Goal: Task Accomplishment & Management: Manage account settings

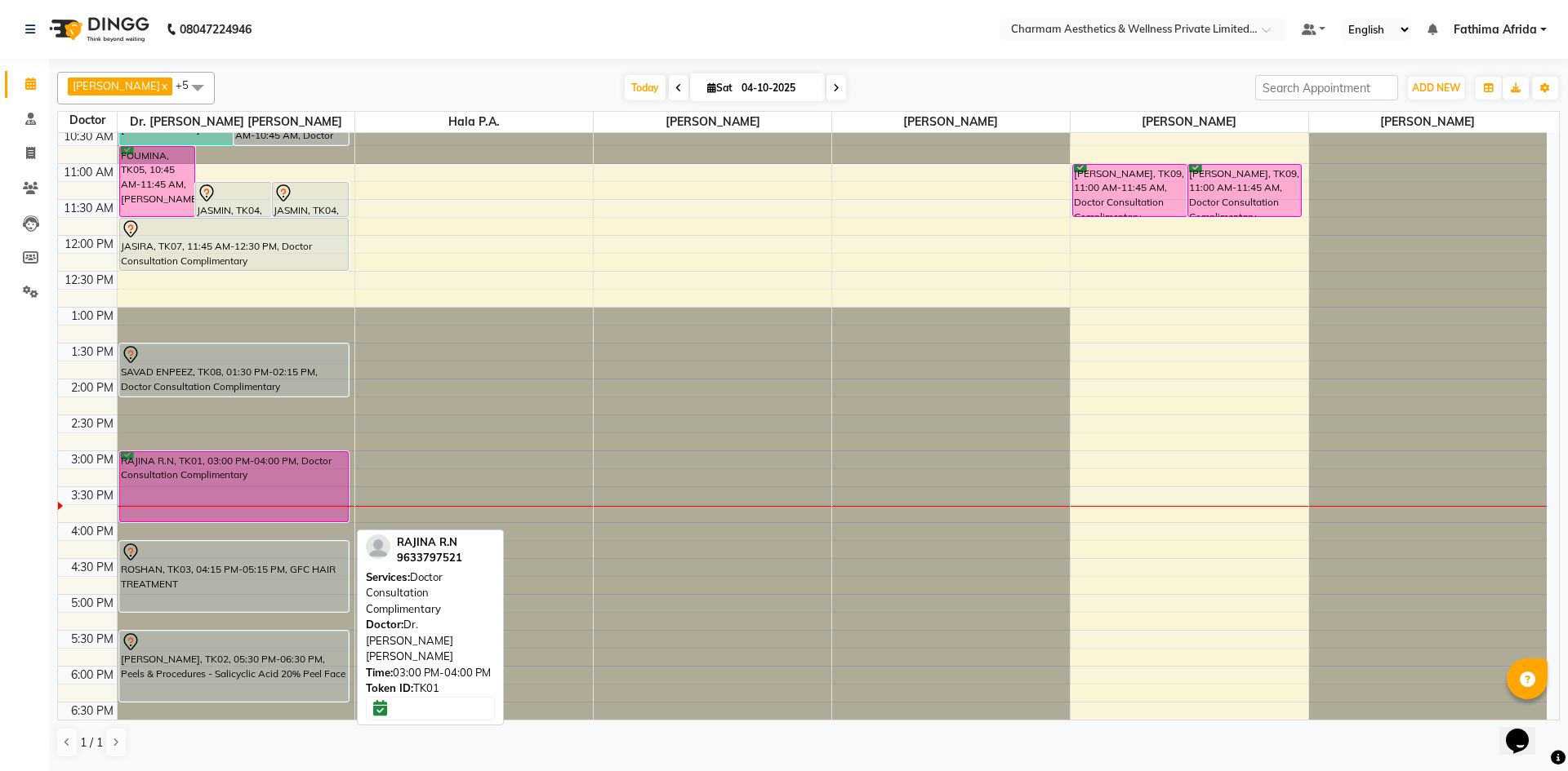
scroll to position [163, 0]
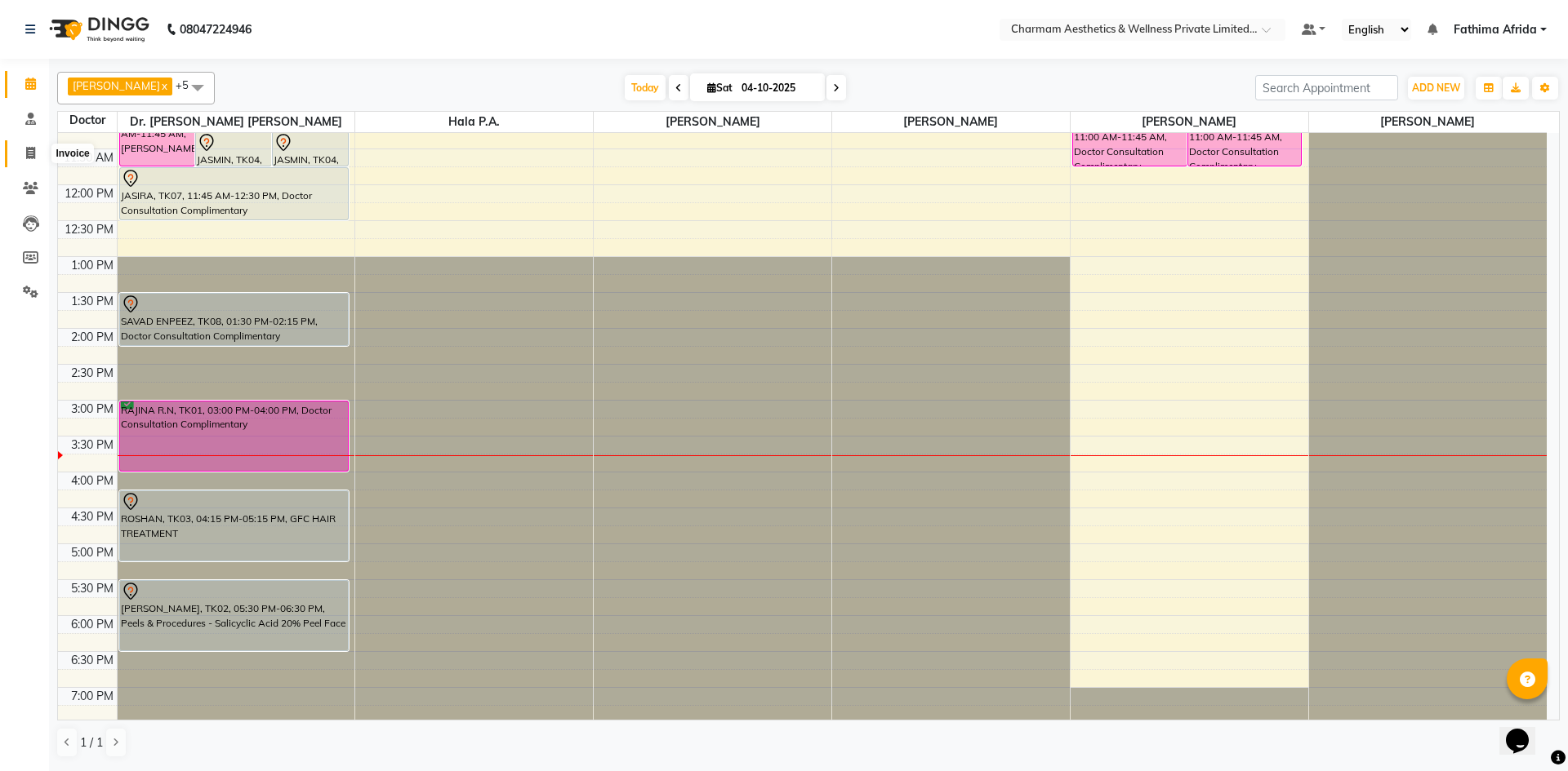
click at [23, 151] on span at bounding box center [31, 154] width 29 height 19
select select "service"
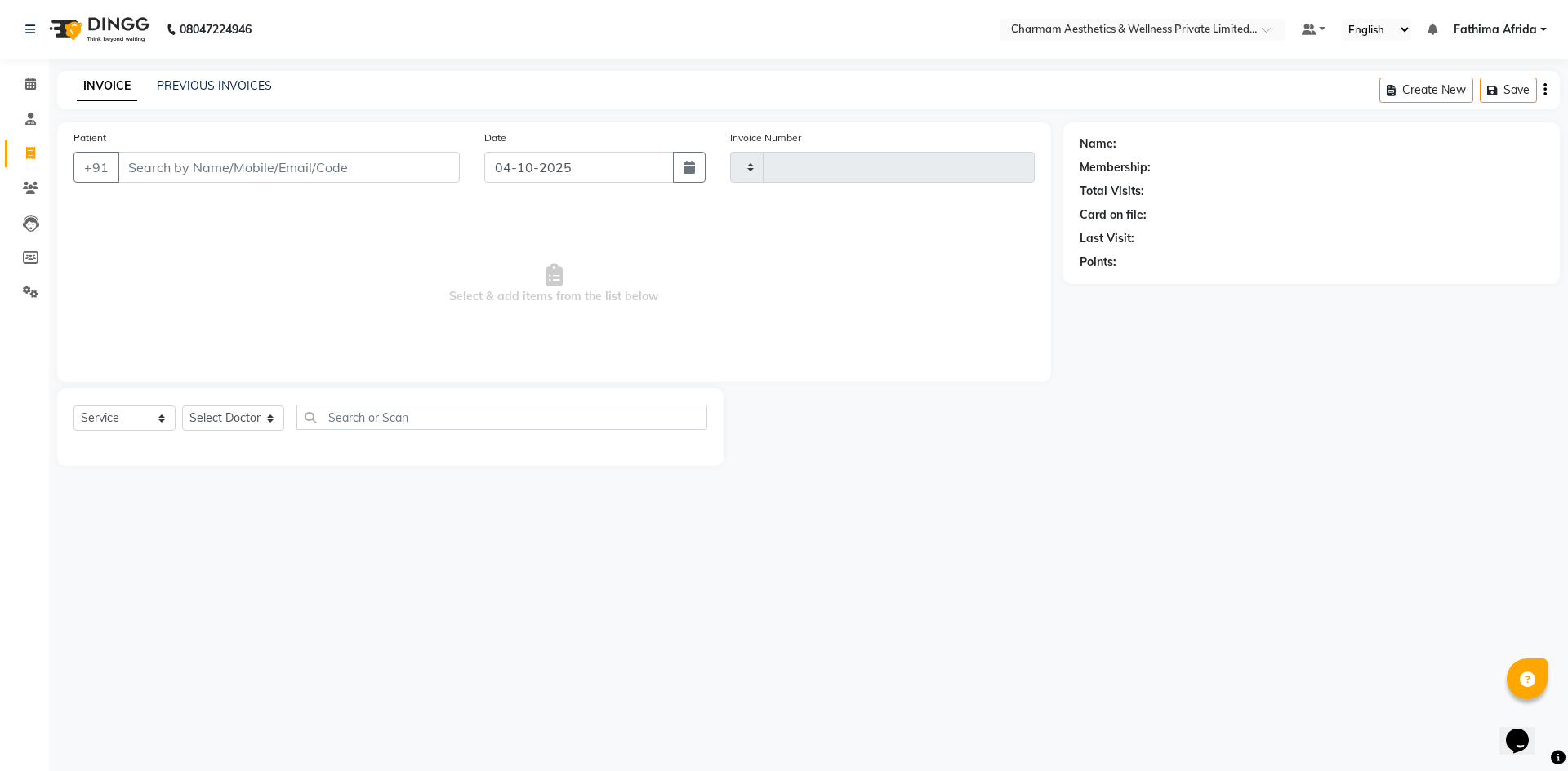
type input "0478"
select select "7625"
click at [212, 81] on link "PREVIOUS INVOICES" at bounding box center [214, 85] width 115 height 15
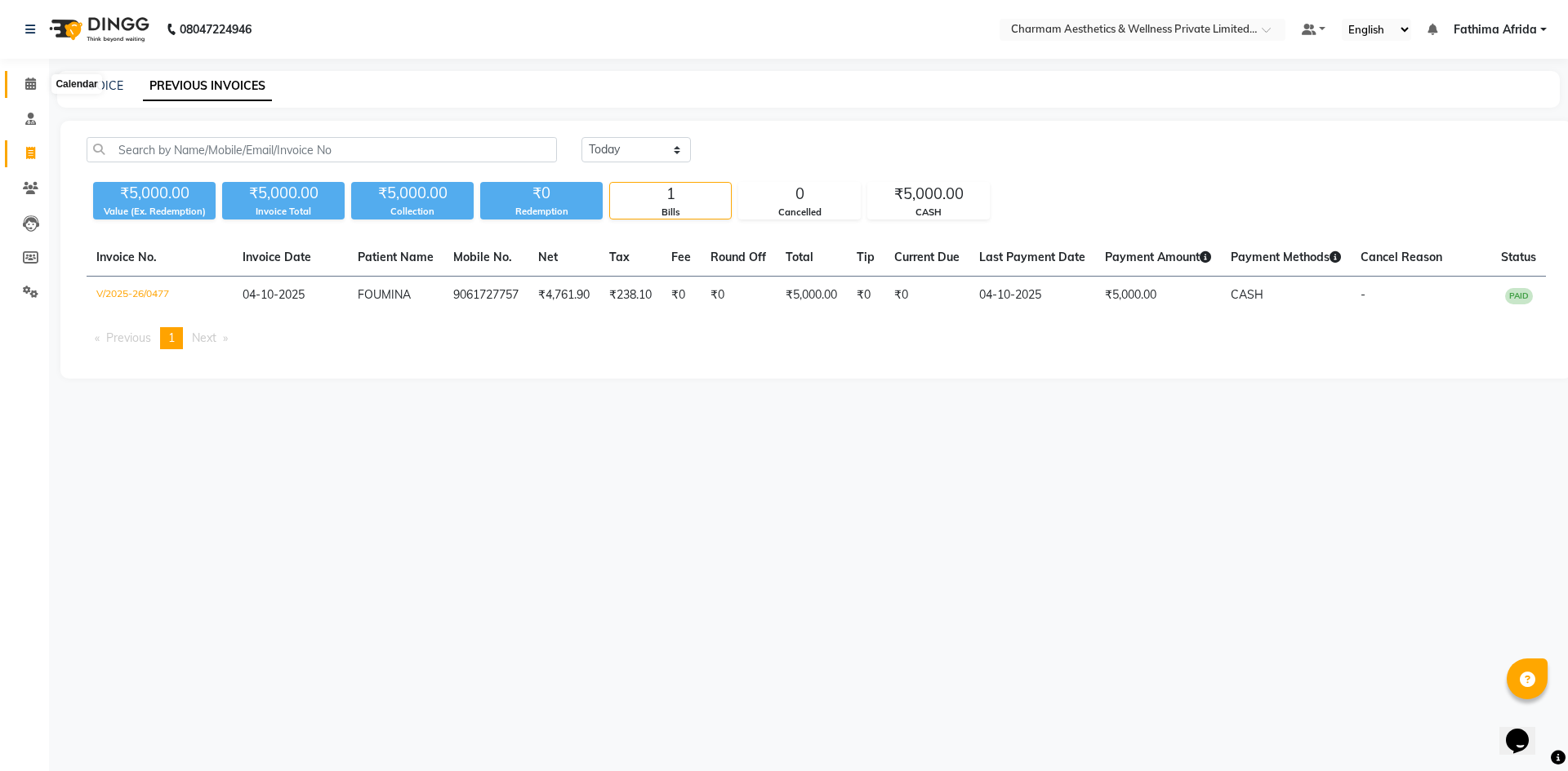
click at [32, 85] on icon at bounding box center [30, 84] width 10 height 12
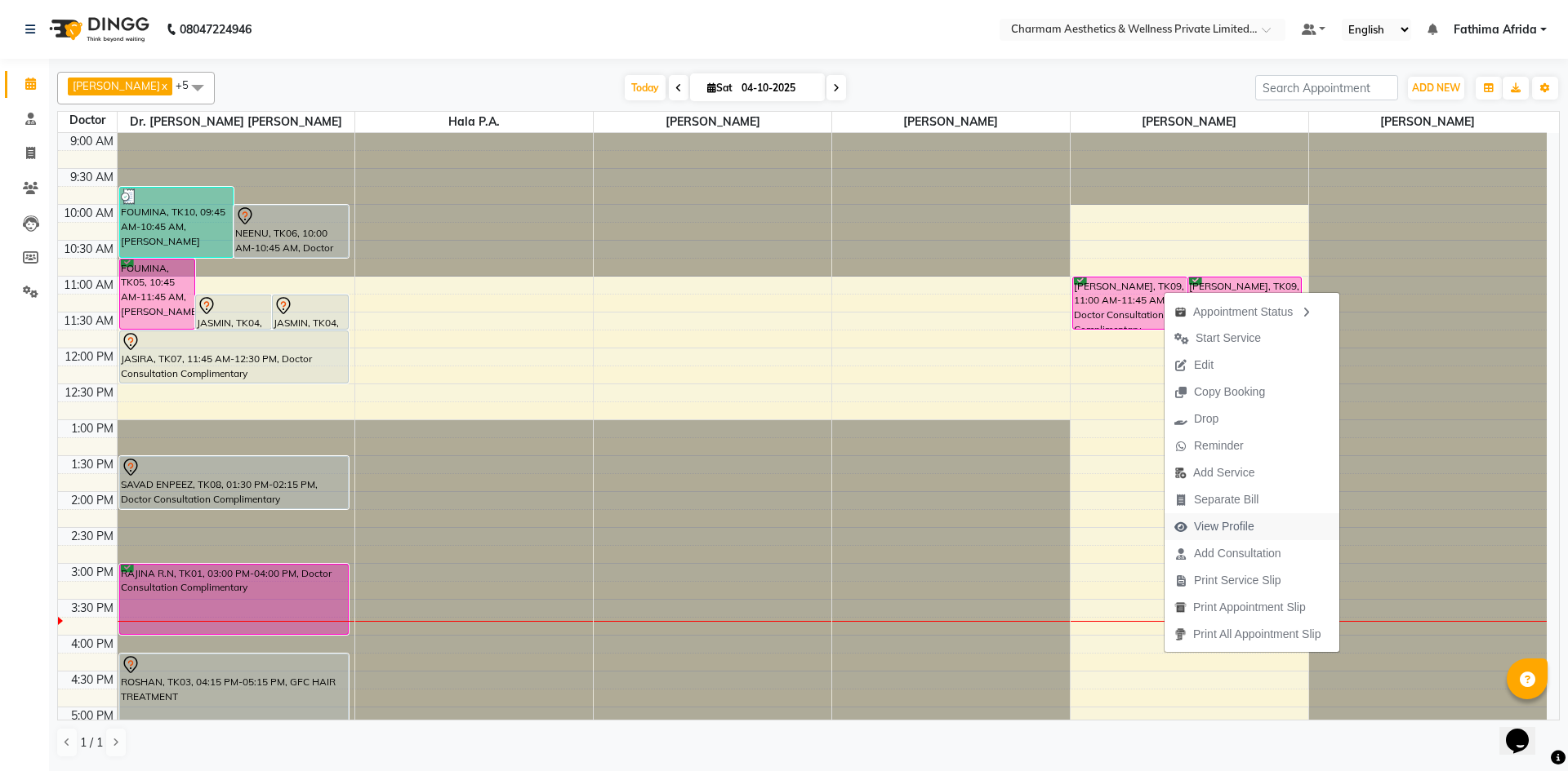
click at [1253, 525] on span "View Profile" at bounding box center [1224, 526] width 60 height 17
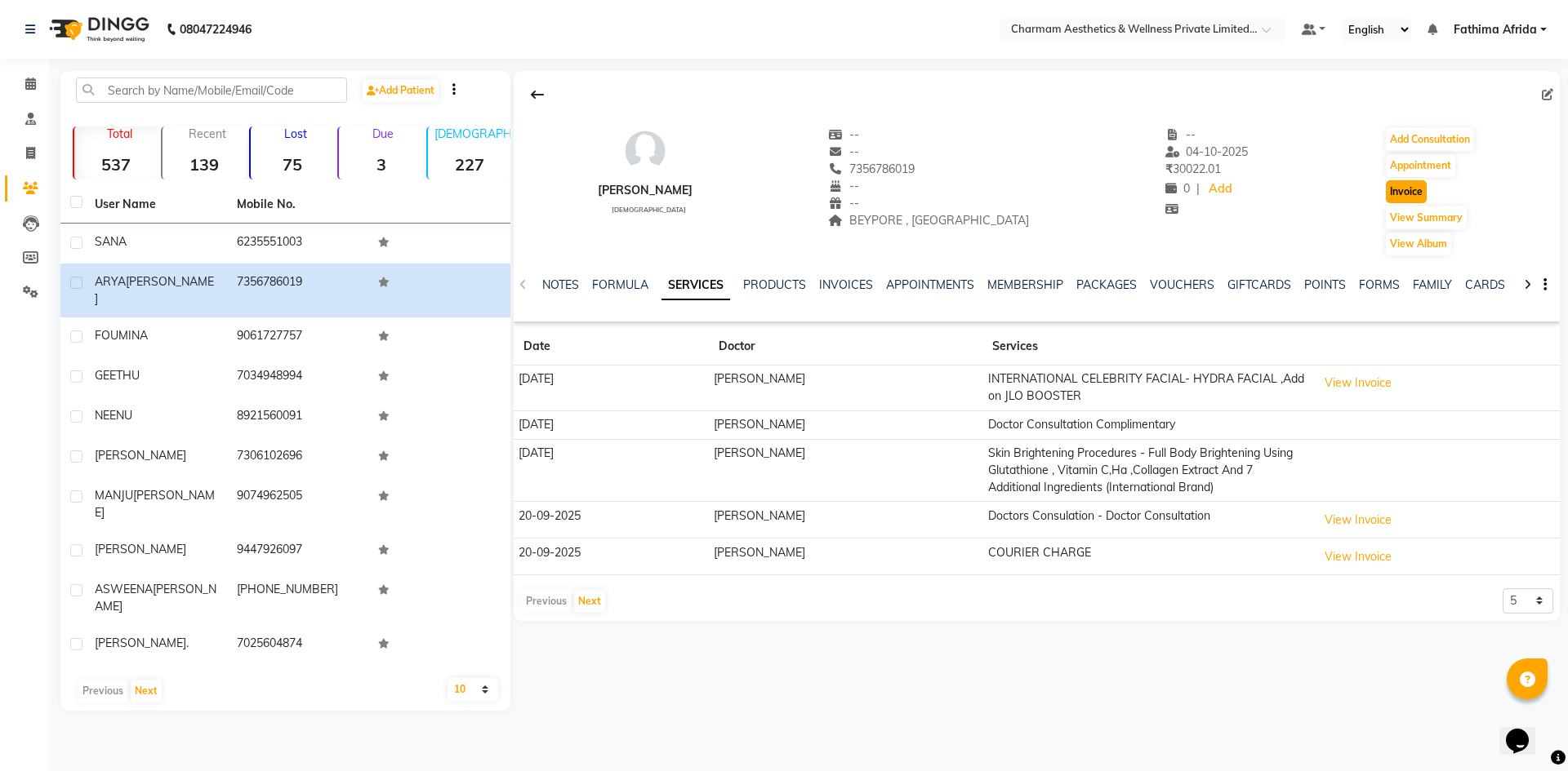
click at [1393, 197] on button "Invoice" at bounding box center [1406, 191] width 41 height 23
select select "service"
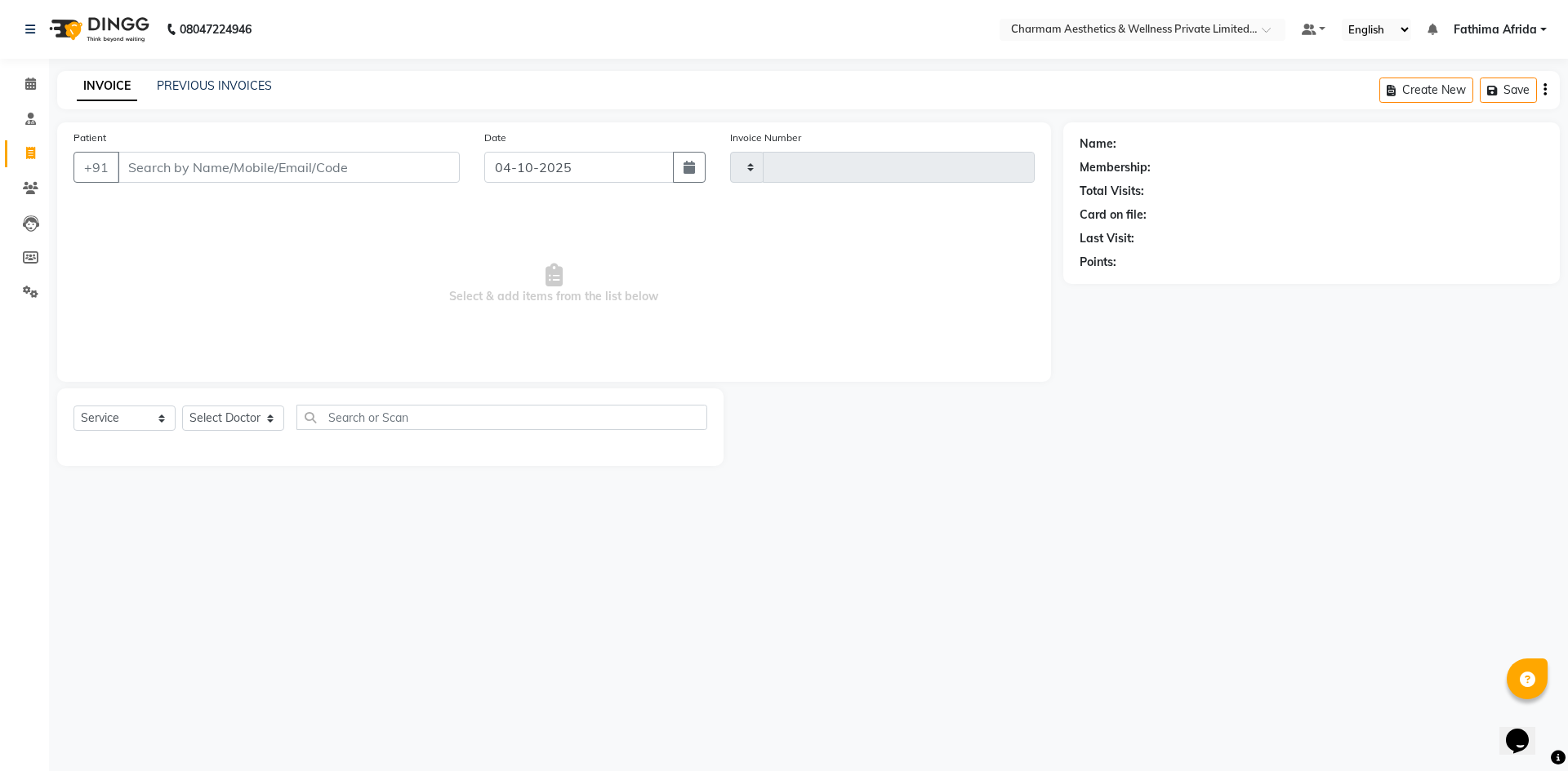
type input "0478"
select select "7625"
type input "7356786019"
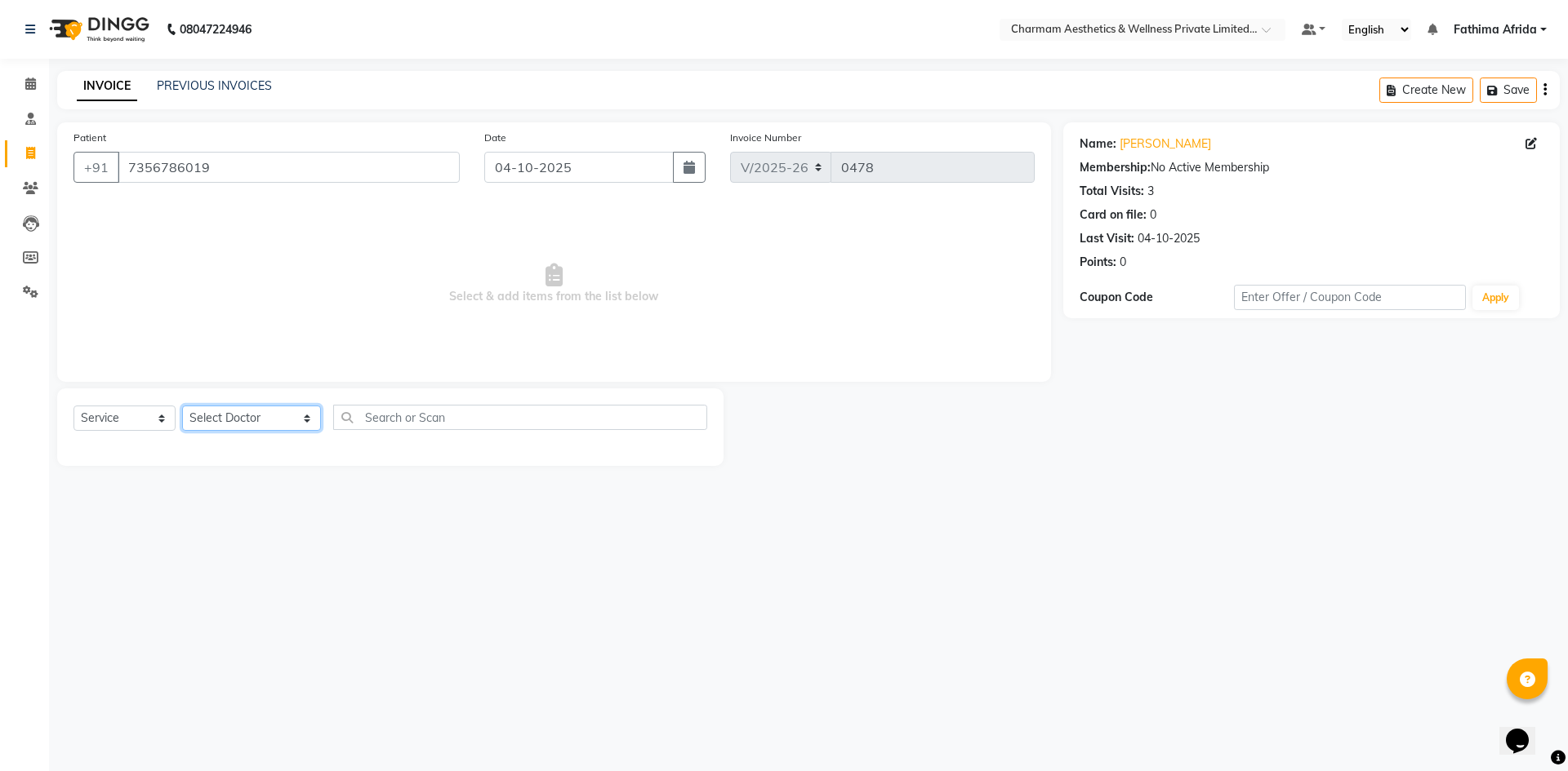
click at [216, 423] on select "Select Doctor [PERSON_NAME] K Dr. [PERSON_NAME] [PERSON_NAME] [PERSON_NAME] [PE…" at bounding box center [252, 418] width 139 height 25
select select "69891"
click at [182, 405] on select "Select Doctor [PERSON_NAME] K Dr. [PERSON_NAME] [PERSON_NAME] [PERSON_NAME] [PE…" at bounding box center [252, 418] width 139 height 25
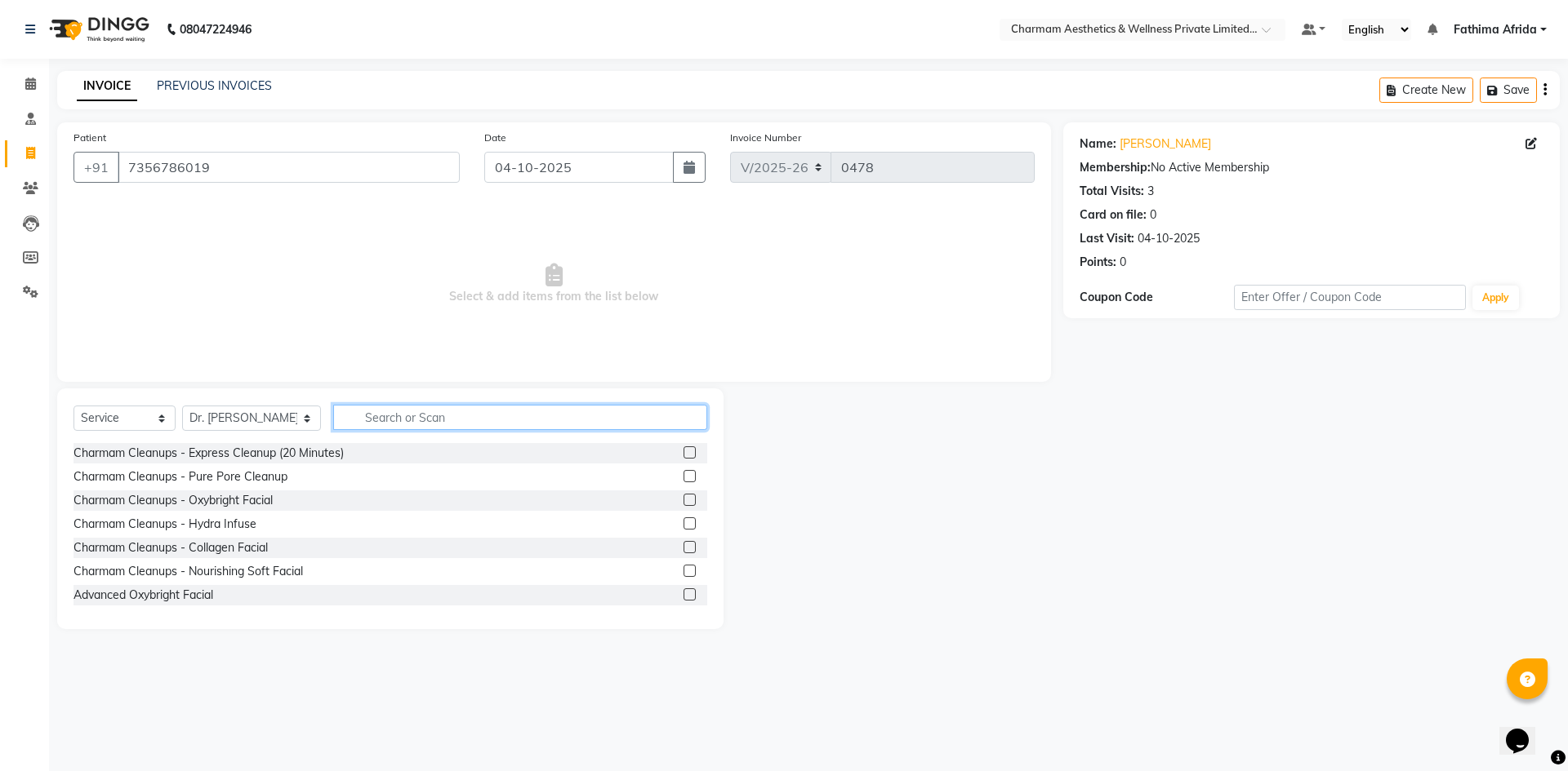
drag, startPoint x: 393, startPoint y: 422, endPoint x: 417, endPoint y: 443, distance: 31.9
click at [397, 423] on input "text" at bounding box center [520, 417] width 374 height 25
type input "ADVANCE"
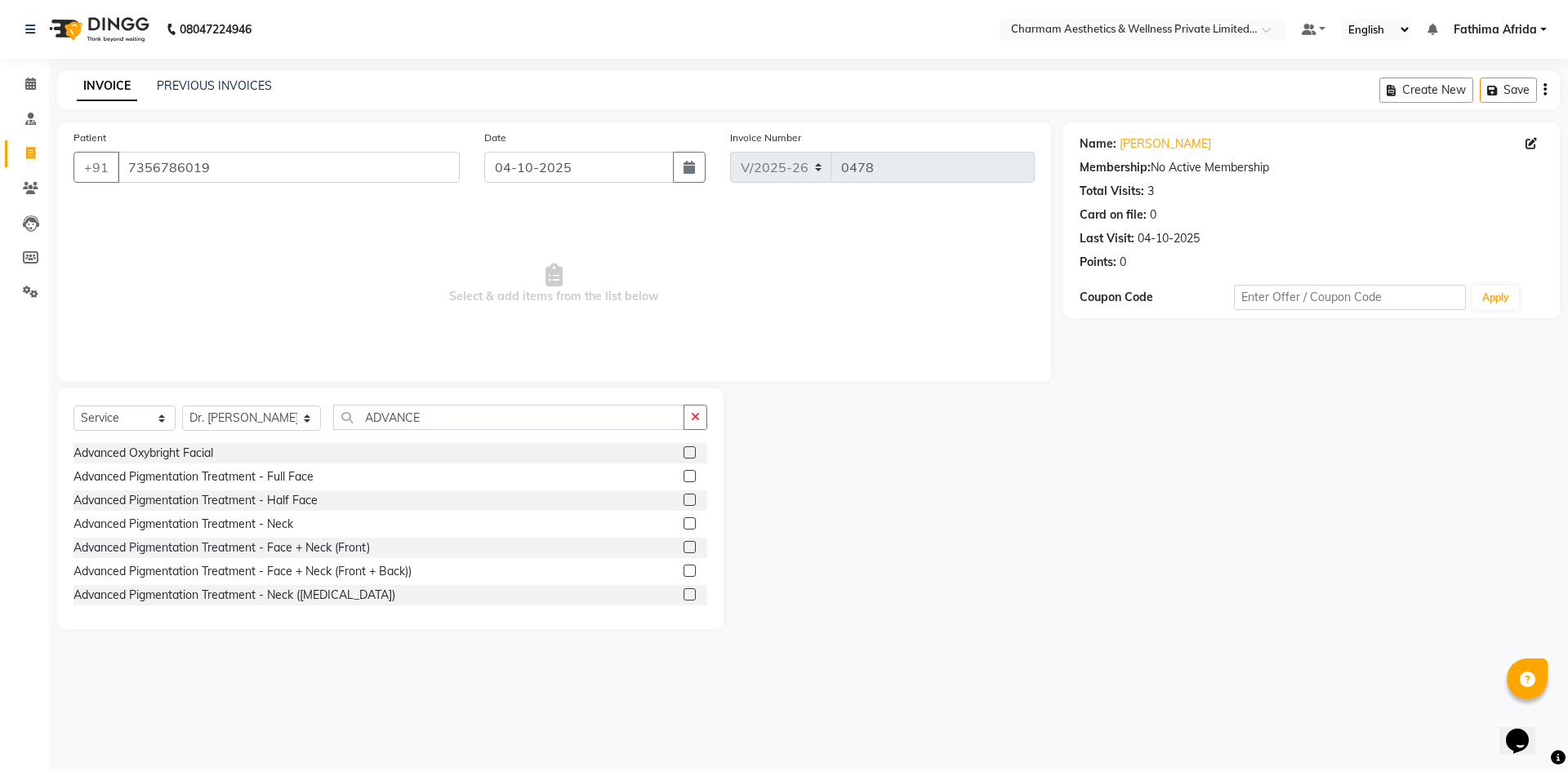
click at [683, 479] on label at bounding box center [689, 476] width 12 height 12
click at [683, 479] on input "checkbox" at bounding box center [688, 476] width 10 height 10
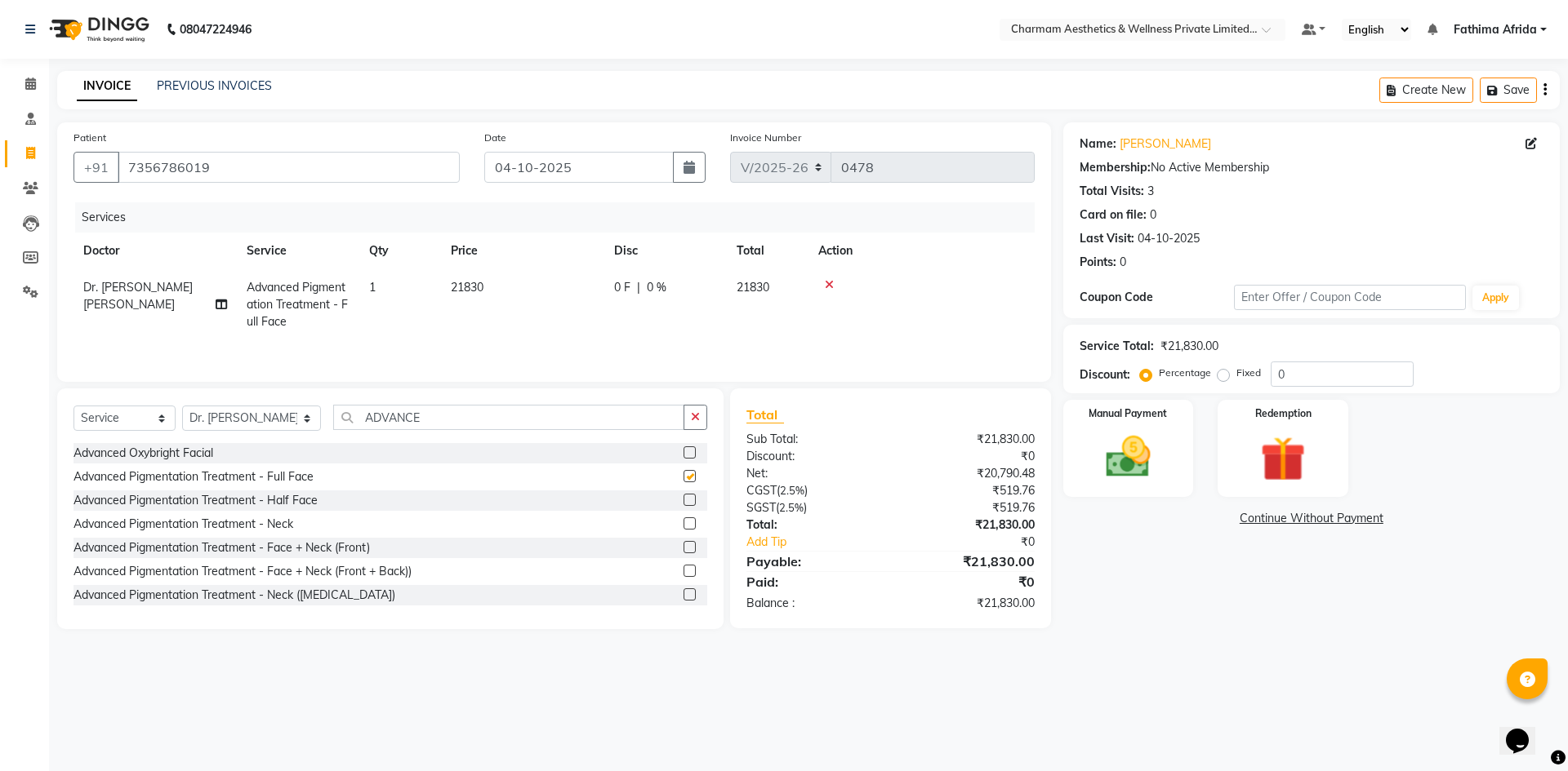
checkbox input "false"
click at [441, 406] on input "ADVANCE" at bounding box center [509, 417] width 351 height 25
type input "A"
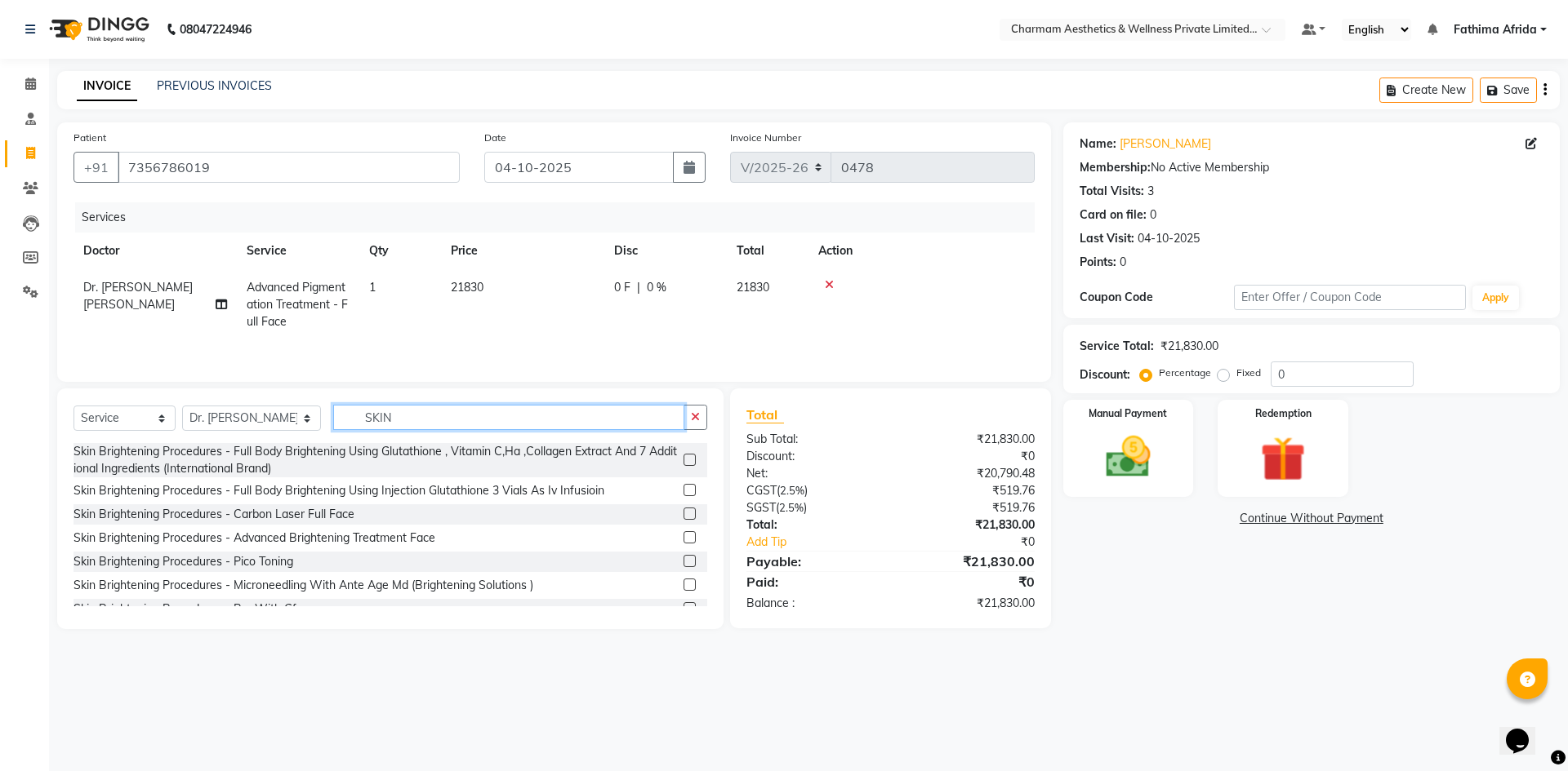
type input "SKIN"
click at [683, 458] on label at bounding box center [689, 459] width 12 height 12
click at [683, 458] on input "checkbox" at bounding box center [688, 460] width 10 height 10
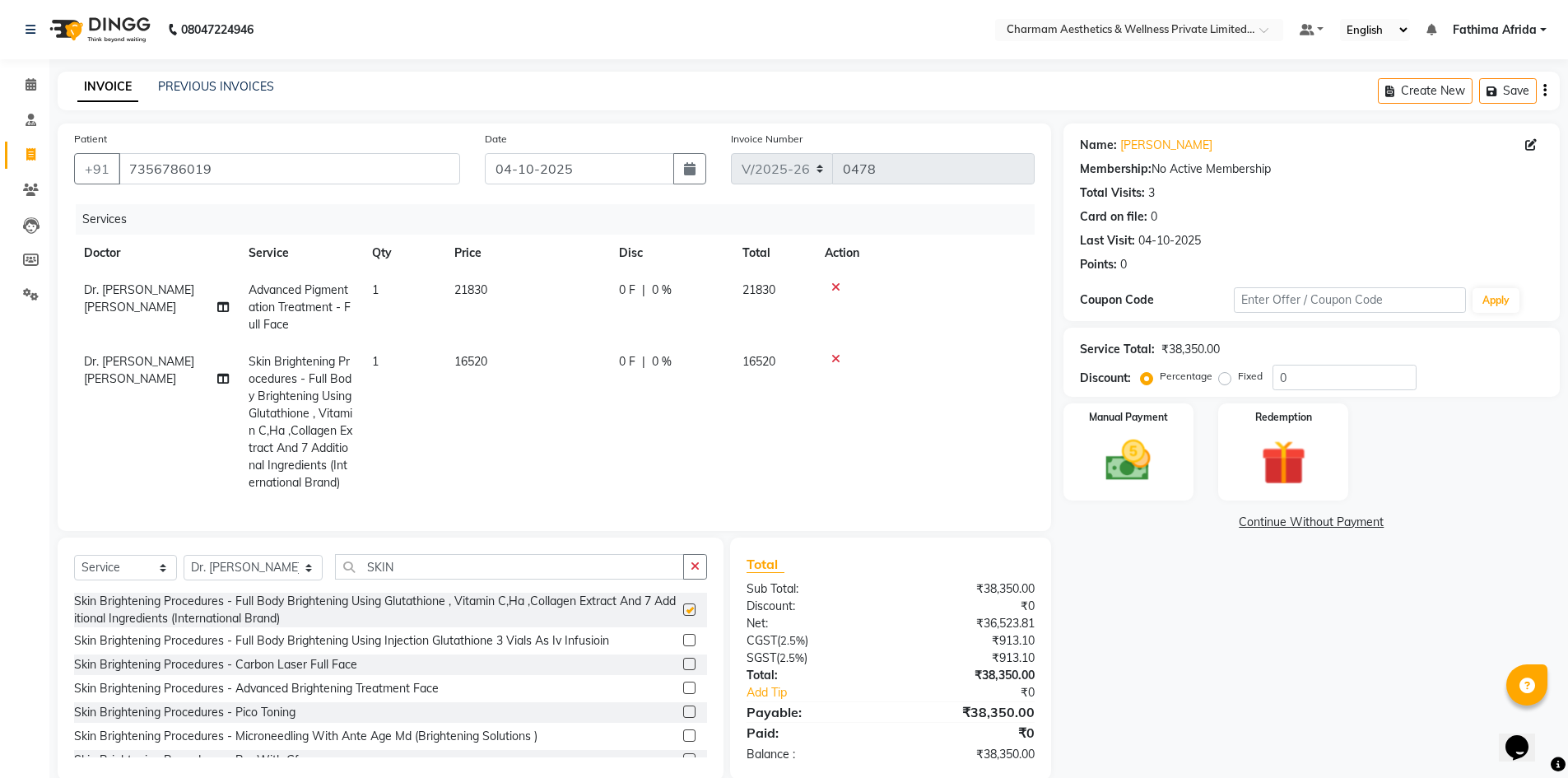
checkbox input "false"
click at [432, 580] on input "SKIN" at bounding box center [509, 566] width 349 height 25
type input "S"
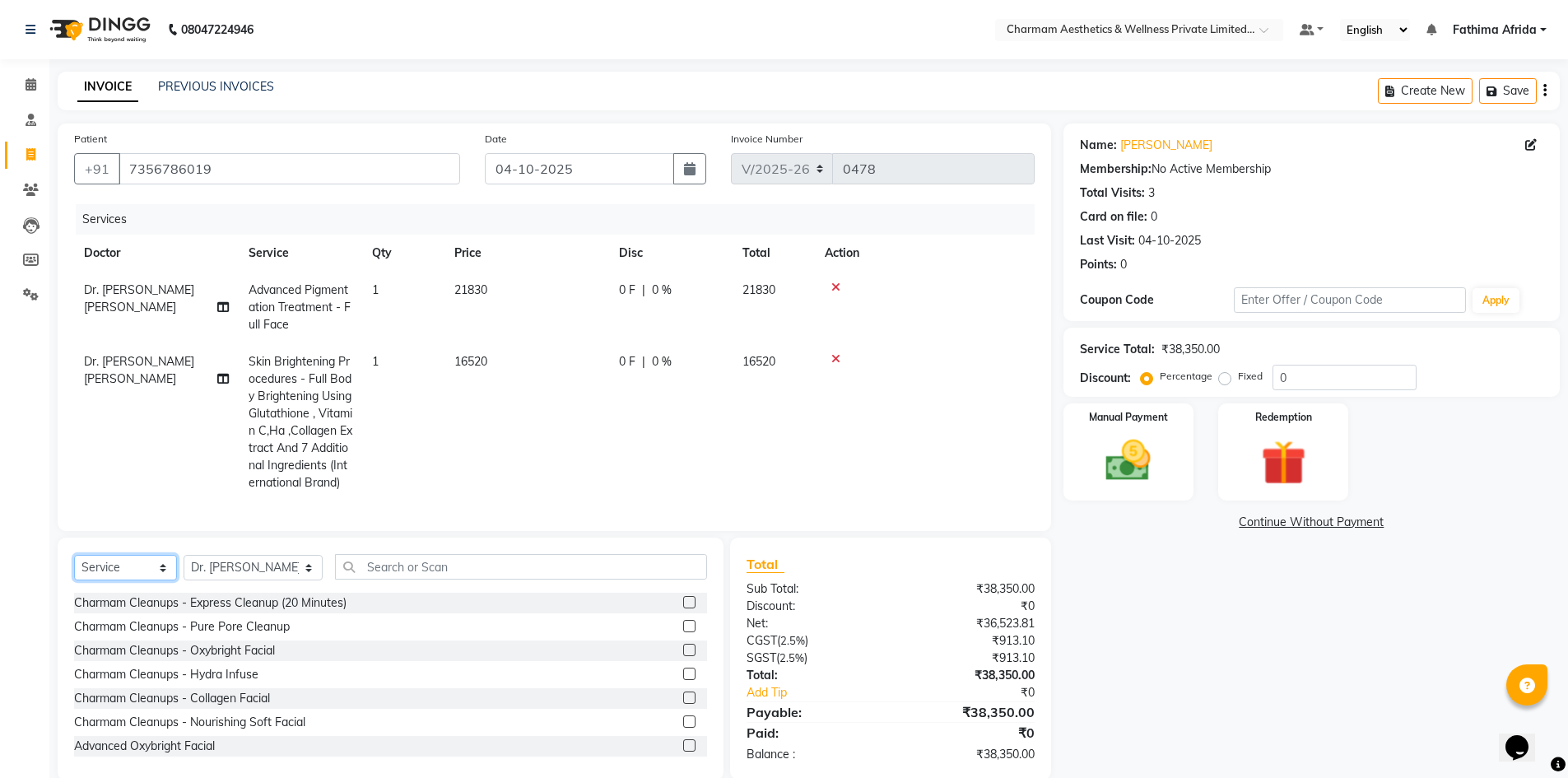
click at [106, 580] on select "Select Service Product Membership Package Voucher Prepaid Gift Card" at bounding box center [125, 567] width 103 height 25
select select "product"
click at [74, 580] on select "Select Service Product Membership Package Voucher Prepaid Gift Card" at bounding box center [125, 567] width 103 height 25
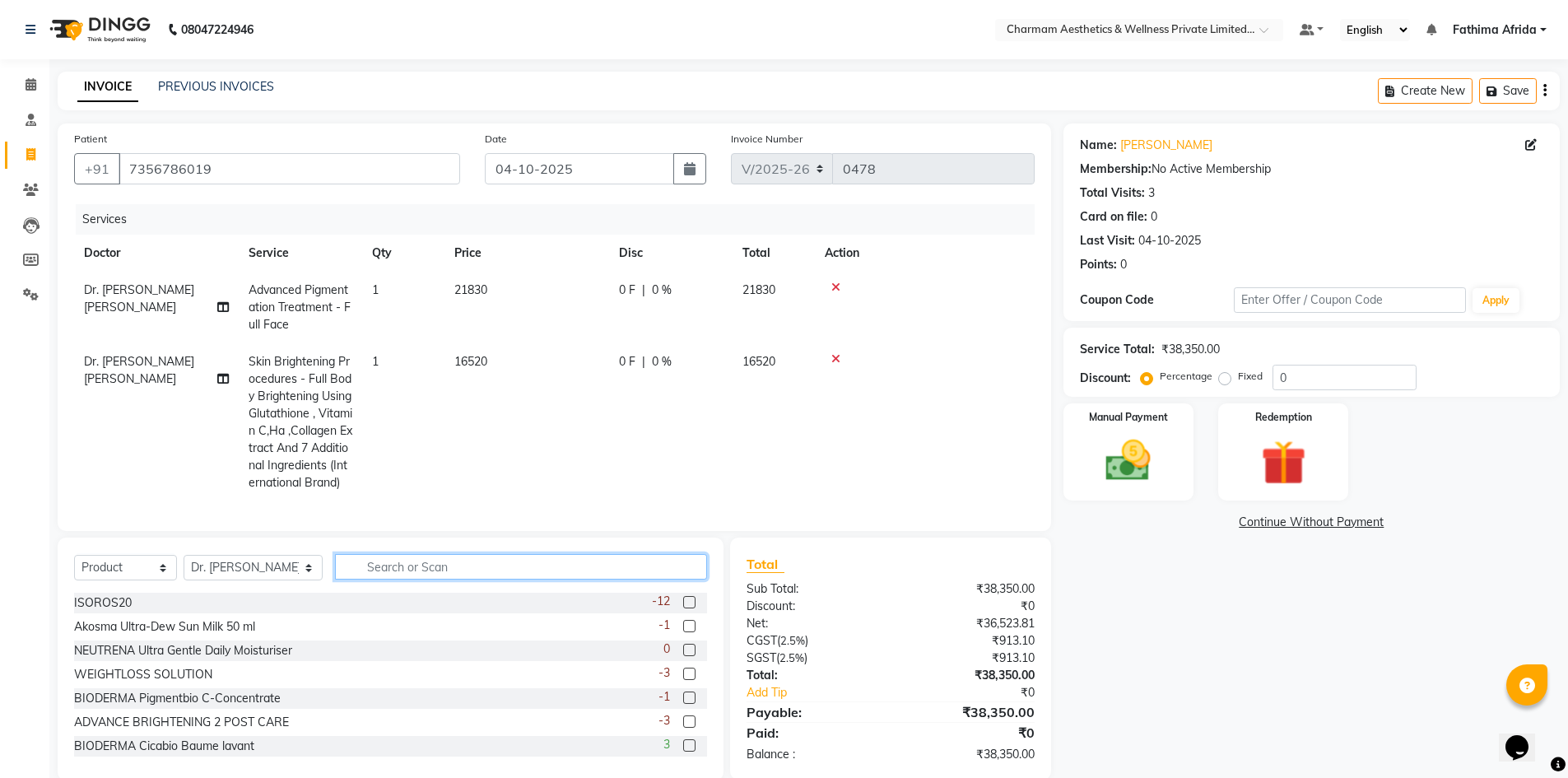
click at [401, 580] on input "text" at bounding box center [521, 566] width 373 height 25
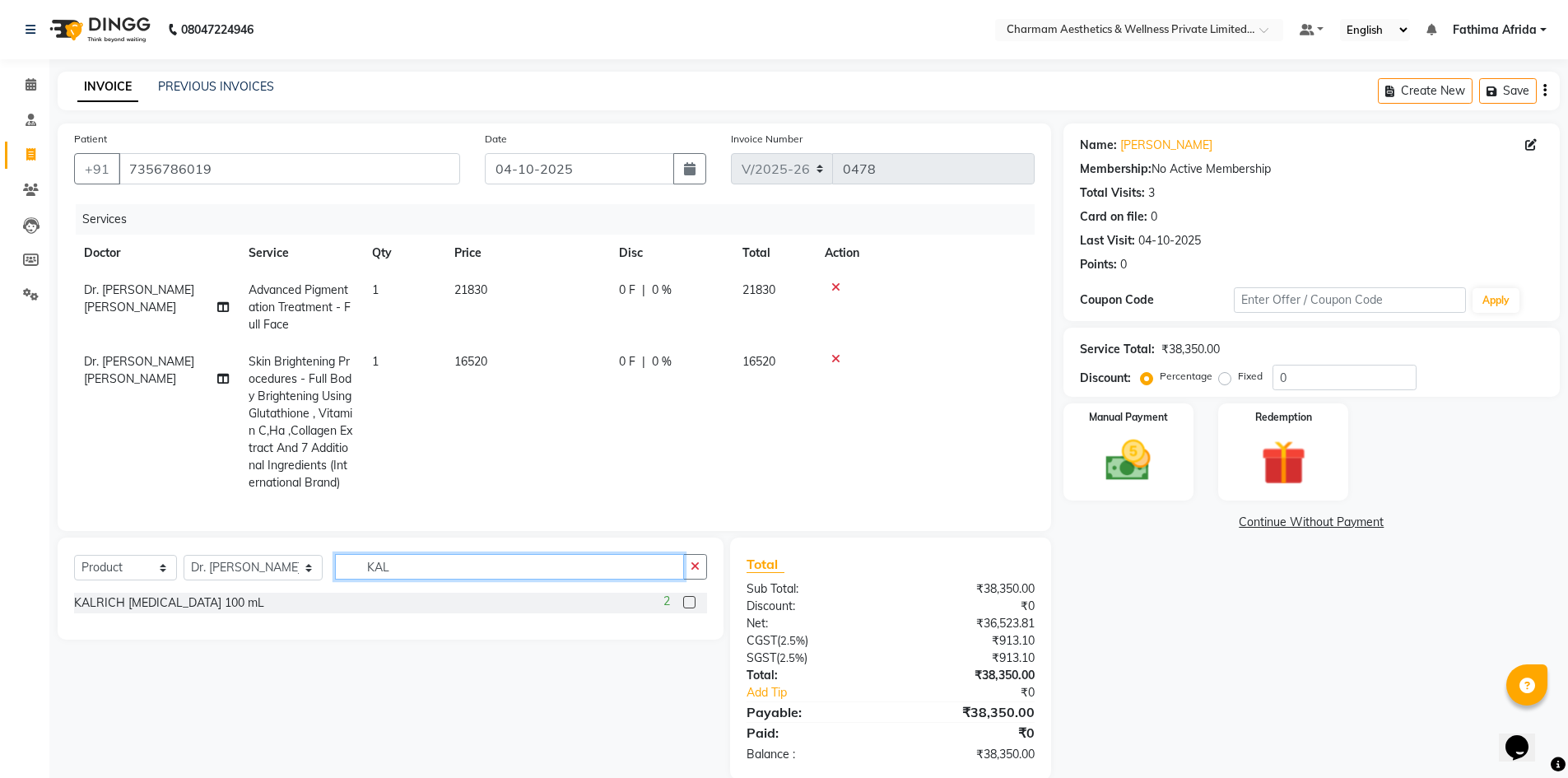
type input "KAL"
click at [688, 609] on label at bounding box center [689, 602] width 12 height 12
click at [688, 609] on input "checkbox" at bounding box center [688, 603] width 10 height 10
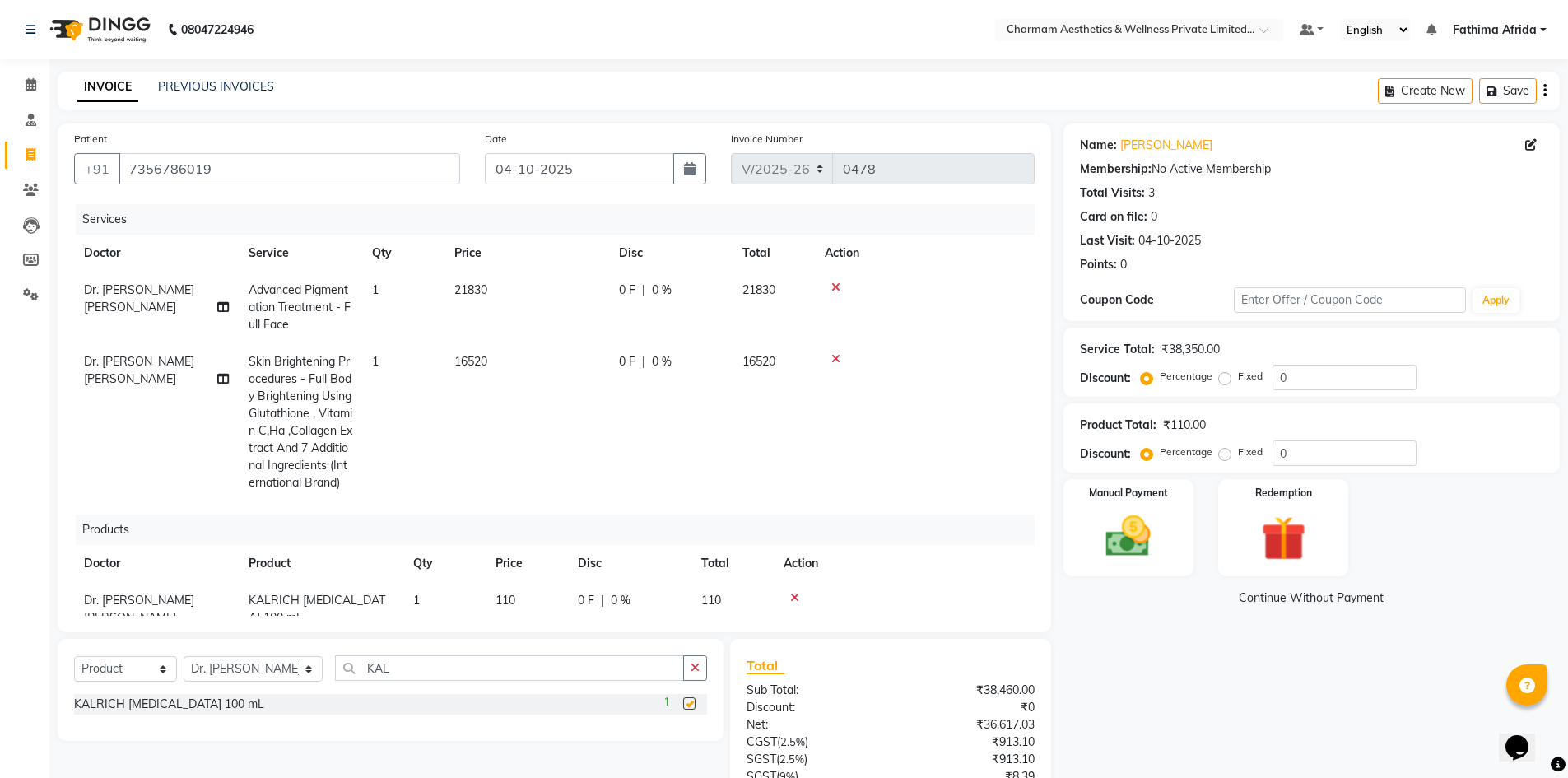
checkbox input "false"
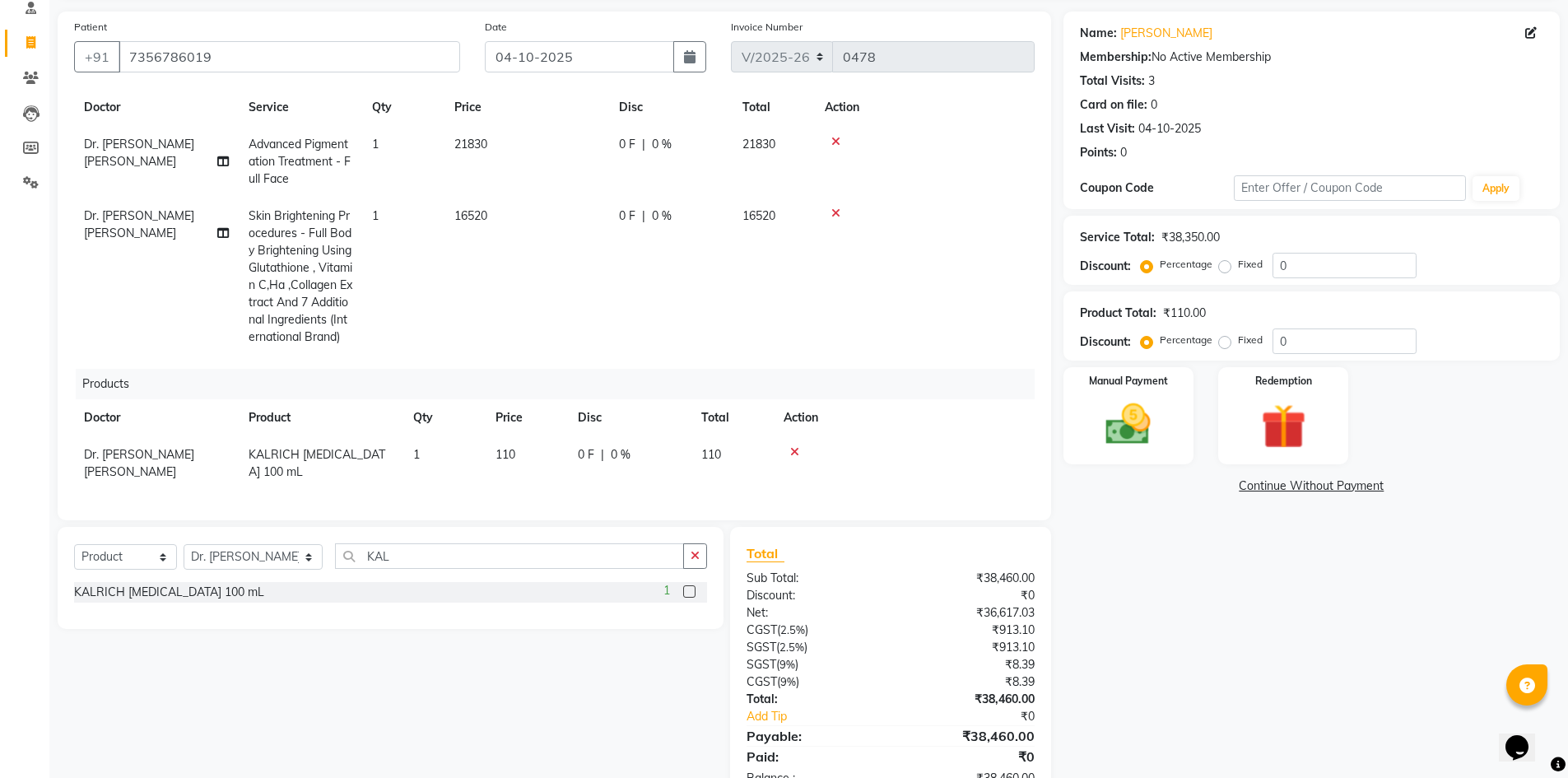
scroll to position [162, 0]
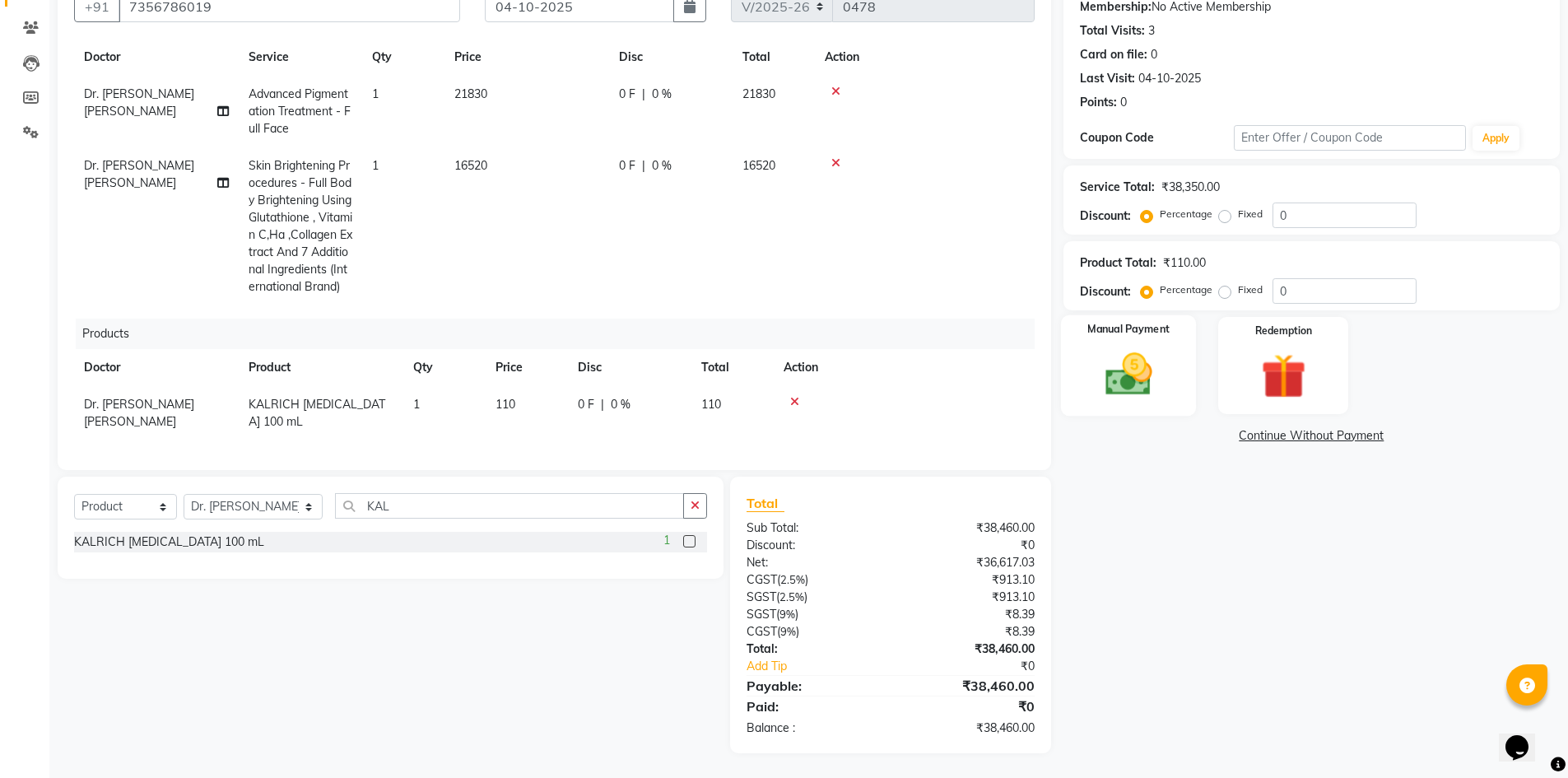
click at [1131, 365] on img at bounding box center [1128, 374] width 76 height 53
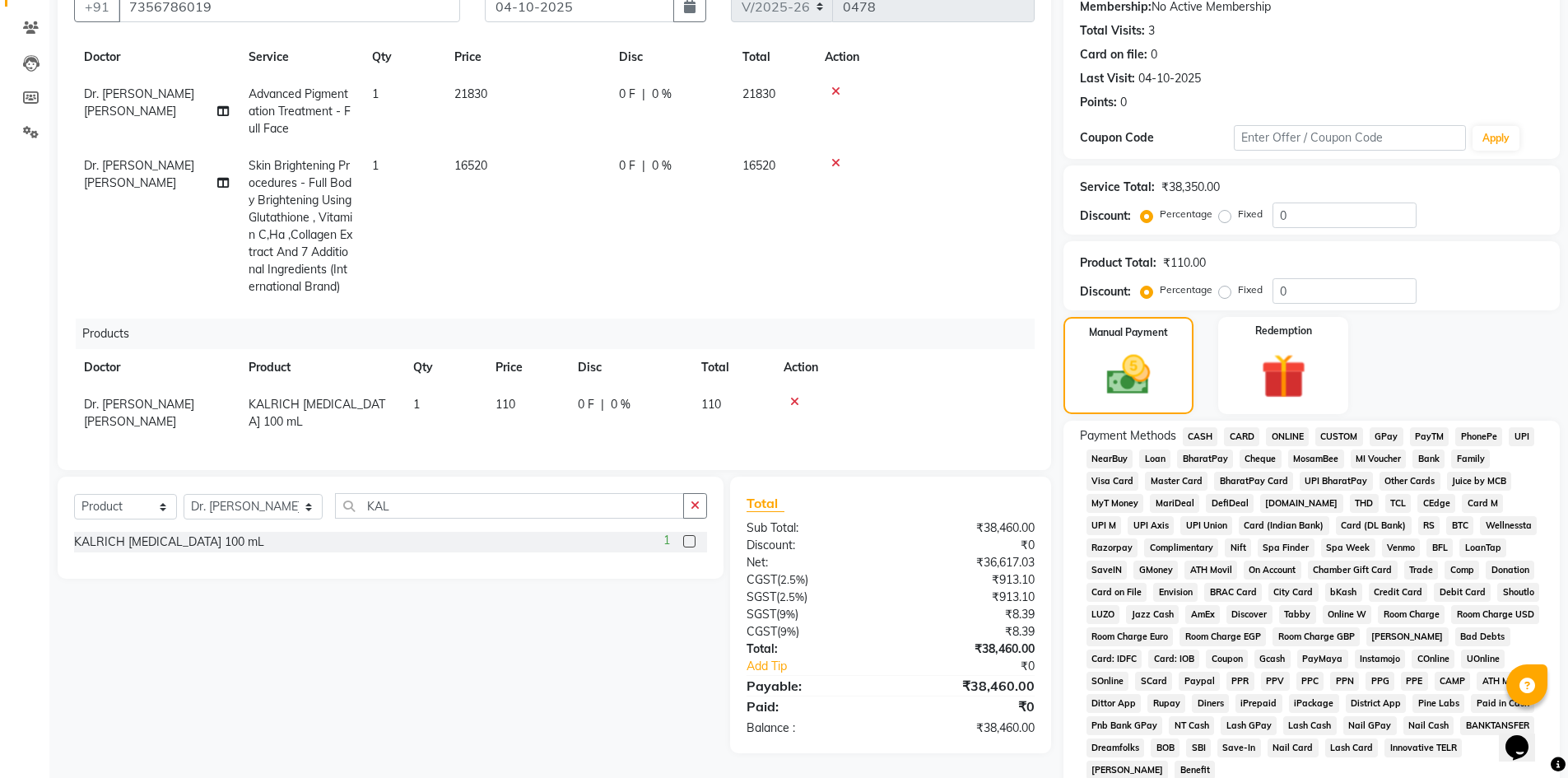
click at [1280, 436] on span "ONLINE" at bounding box center [1288, 436] width 43 height 19
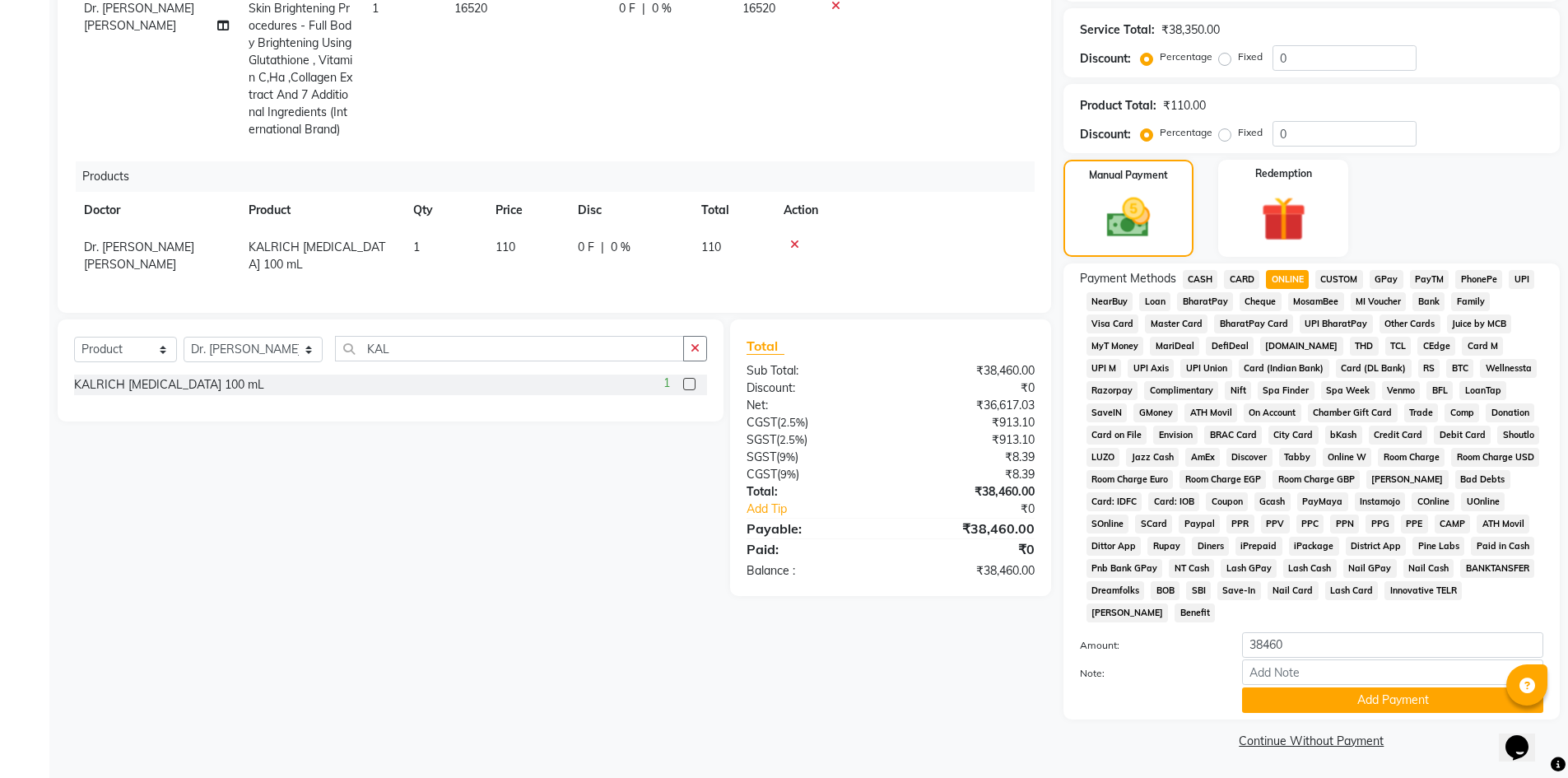
drag, startPoint x: 928, startPoint y: 582, endPoint x: 906, endPoint y: 593, distance: 24.6
click at [1350, 699] on button "Add Payment" at bounding box center [1393, 699] width 301 height 25
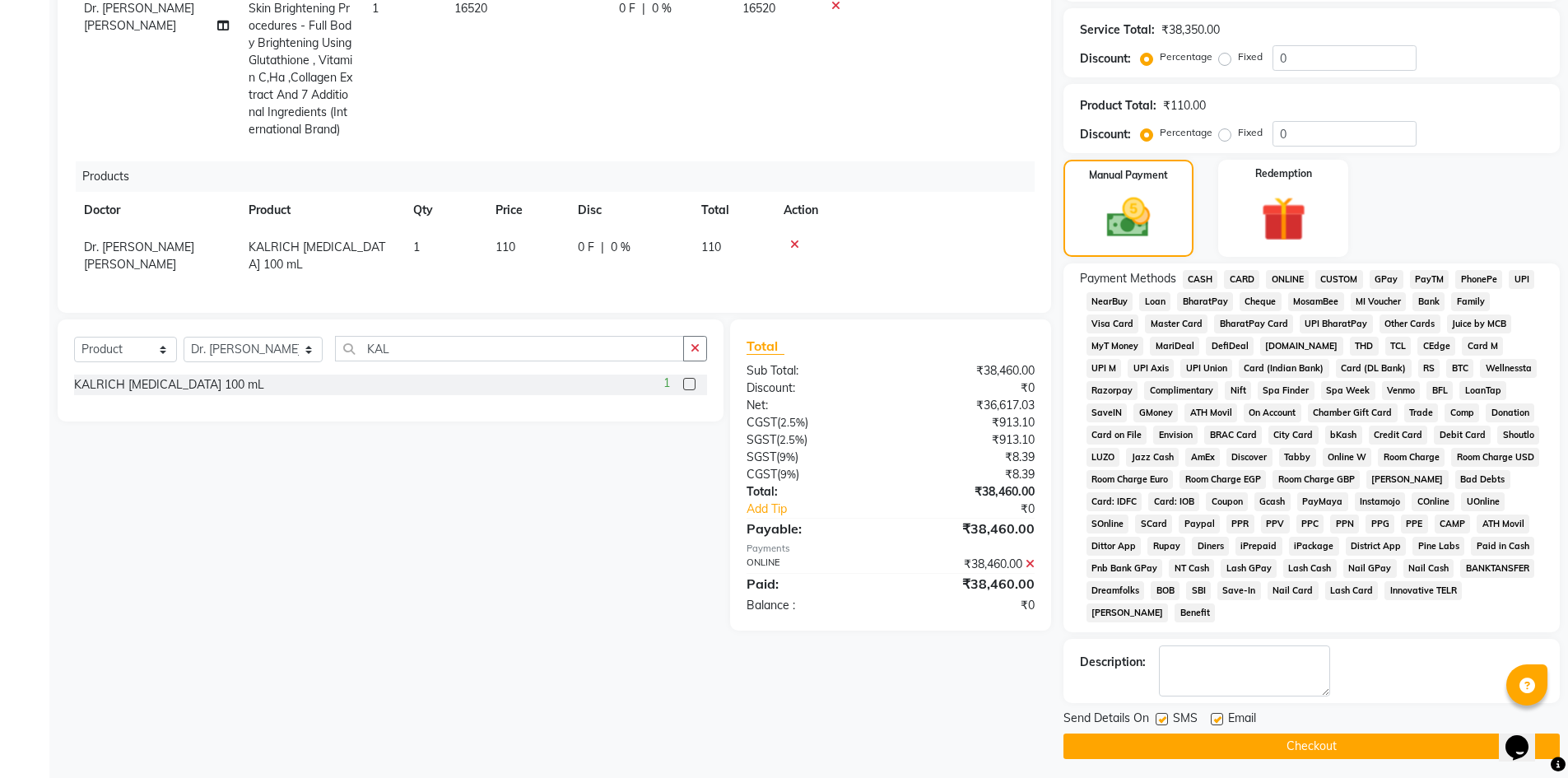
drag, startPoint x: 1165, startPoint y: 720, endPoint x: 1185, endPoint y: 716, distance: 20.4
click at [1168, 716] on div "SMS" at bounding box center [1183, 720] width 55 height 21
drag, startPoint x: 1220, startPoint y: 719, endPoint x: 1202, endPoint y: 714, distance: 18.7
click at [1220, 719] on label at bounding box center [1217, 719] width 12 height 12
click at [1220, 719] on input "checkbox" at bounding box center [1216, 719] width 10 height 10
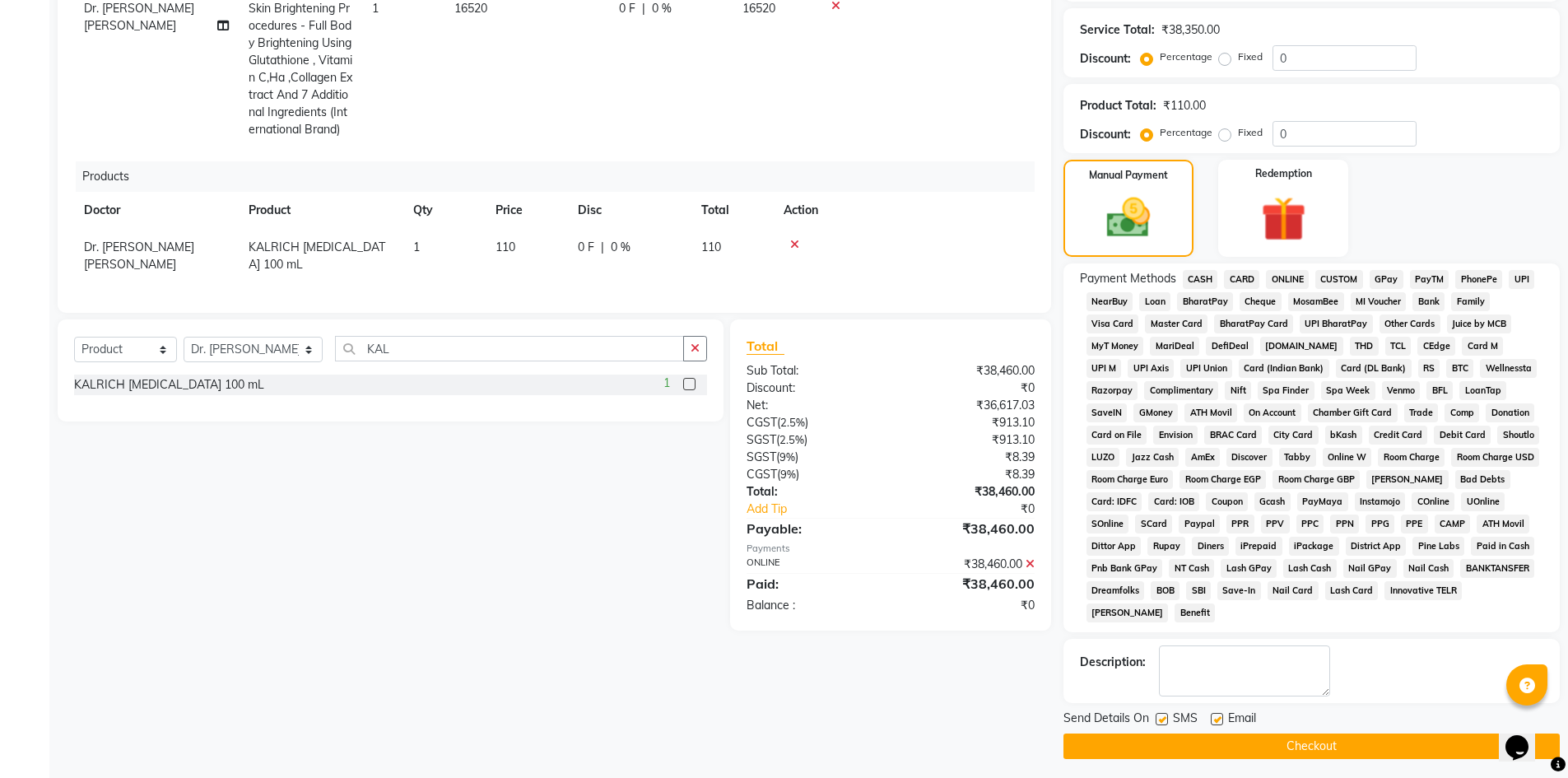
checkbox input "false"
click at [1165, 716] on label at bounding box center [1162, 719] width 12 height 12
click at [1165, 716] on input "checkbox" at bounding box center [1161, 719] width 10 height 10
checkbox input "false"
click at [1203, 748] on button "Checkout" at bounding box center [1312, 746] width 496 height 25
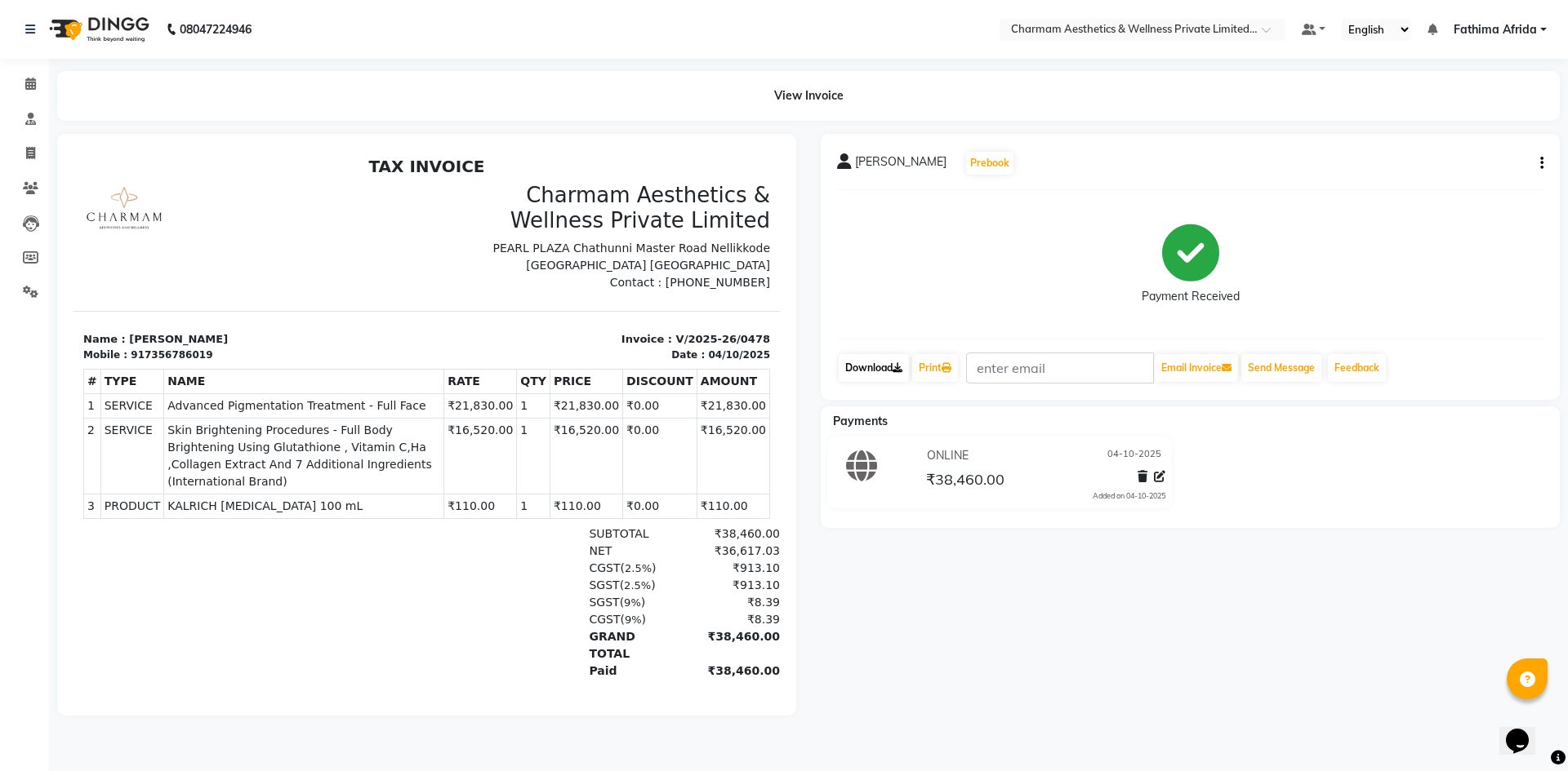
click at [888, 367] on link "Download" at bounding box center [874, 368] width 71 height 28
click at [31, 74] on link "Calendar" at bounding box center [24, 84] width 39 height 27
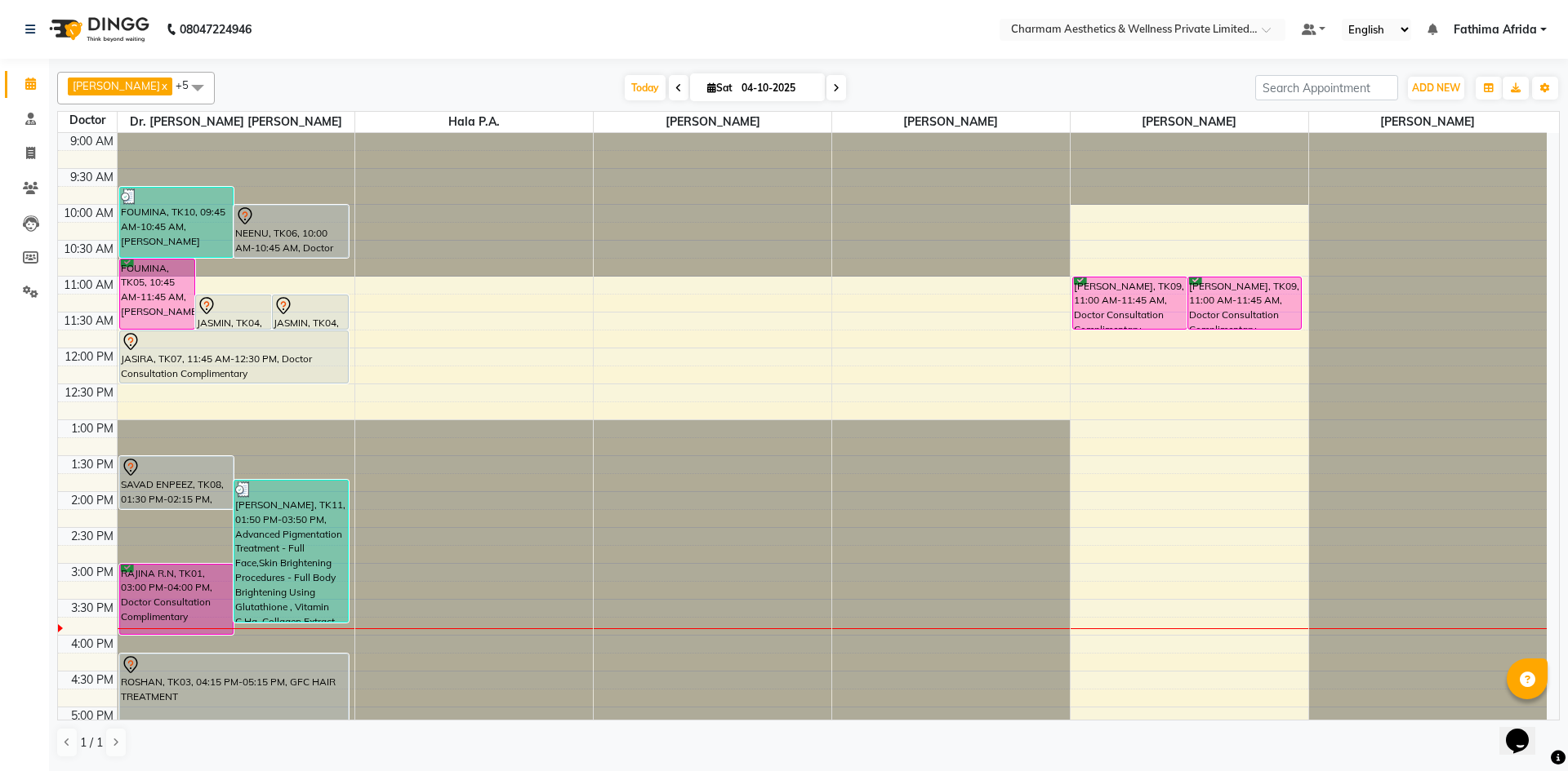
scroll to position [82, 0]
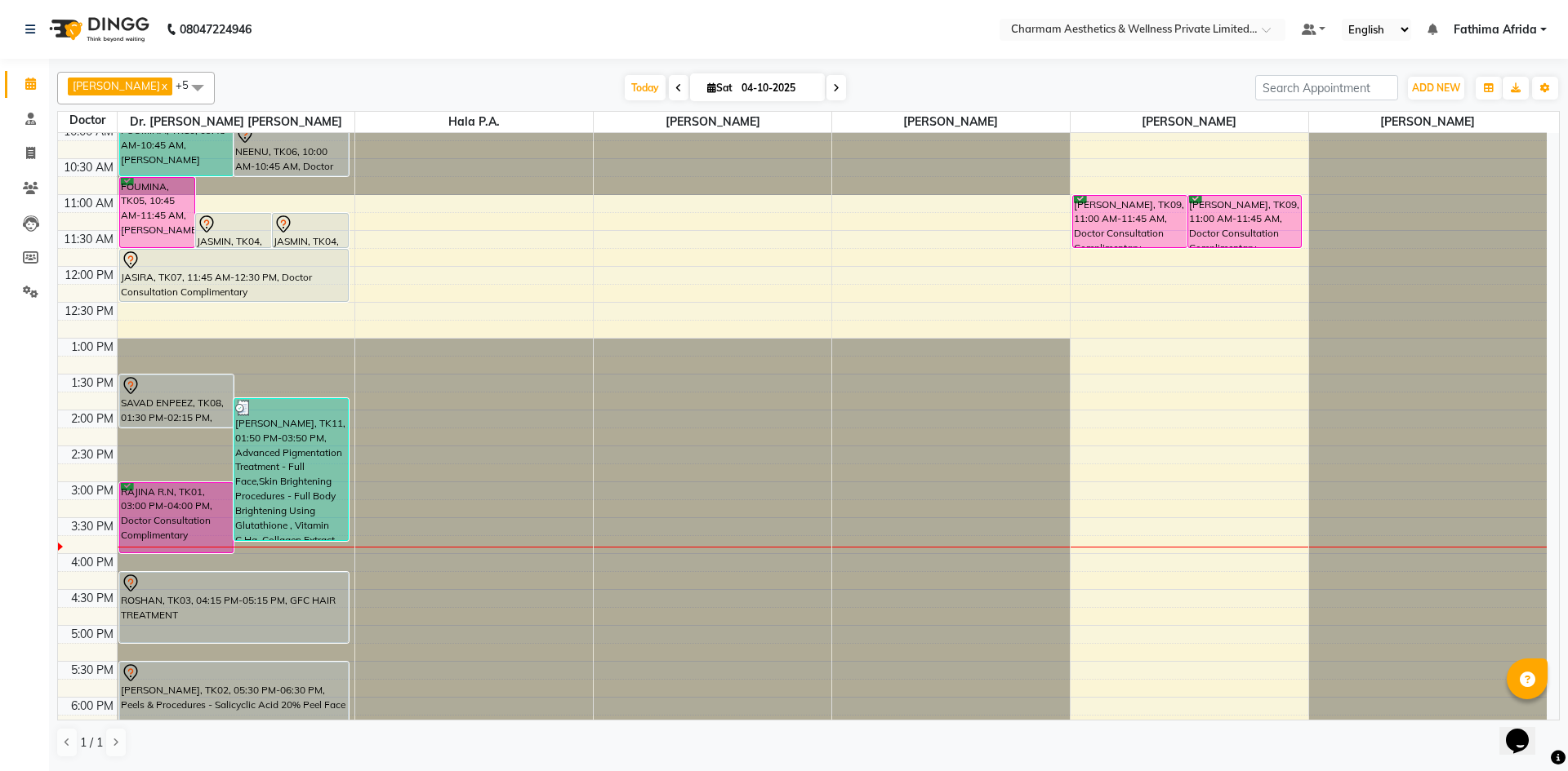
click at [839, 84] on icon at bounding box center [836, 88] width 6 height 10
type input "05-10-2025"
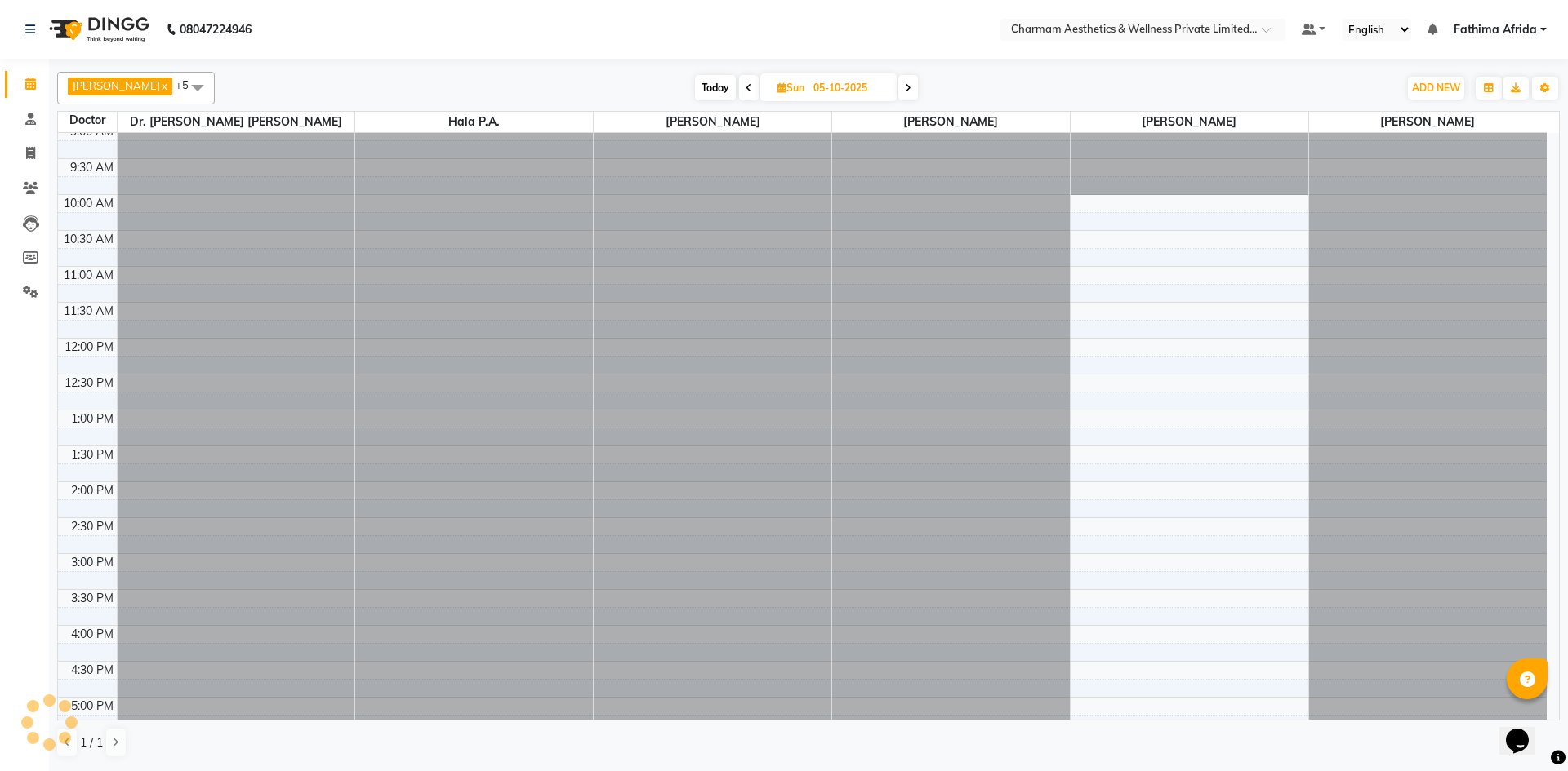
scroll to position [0, 0]
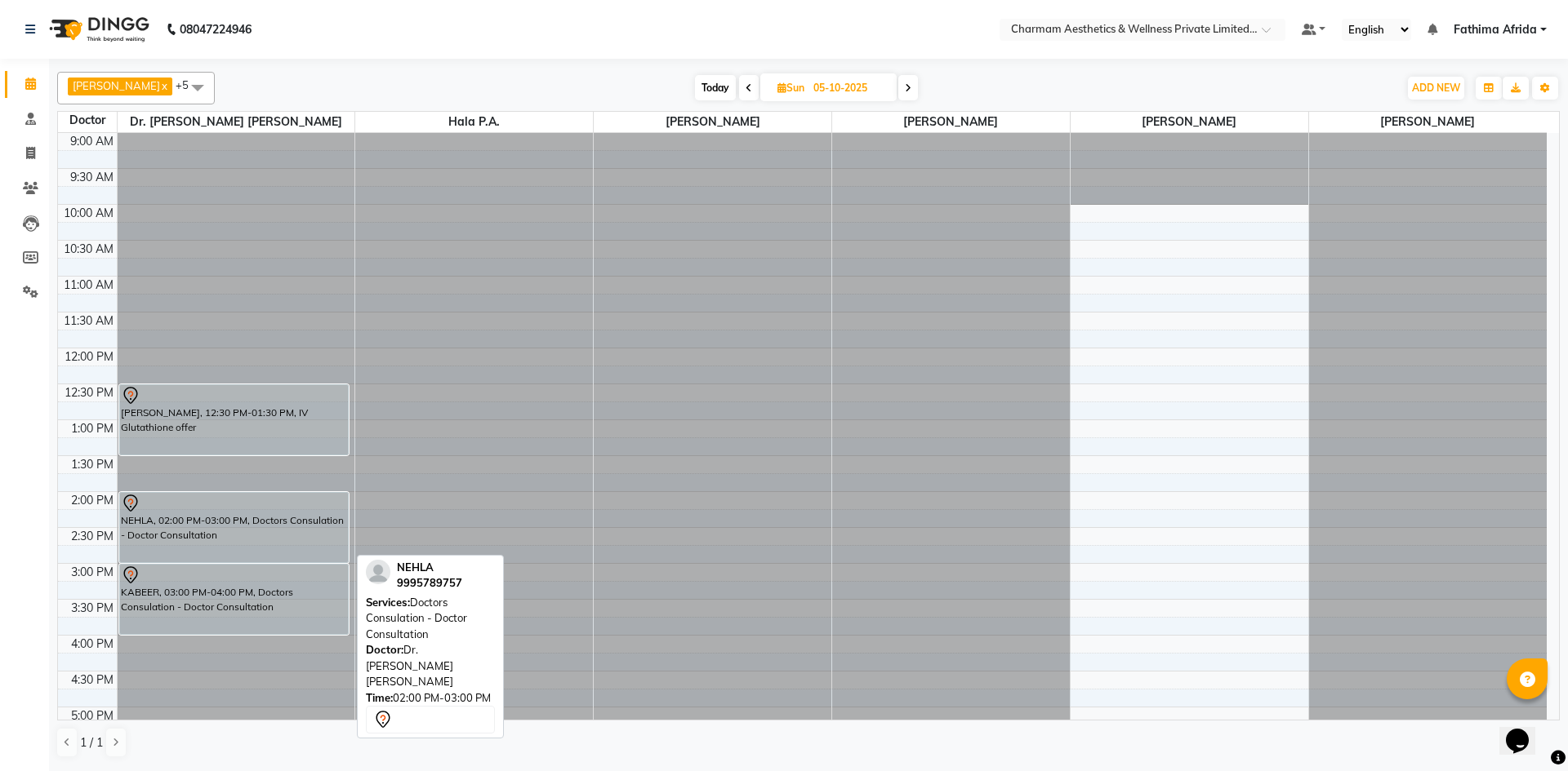
click at [245, 518] on div "NEHLA, 02:00 PM-03:00 PM, Doctors Consulation - Doctor Consultation" at bounding box center [234, 527] width 228 height 70
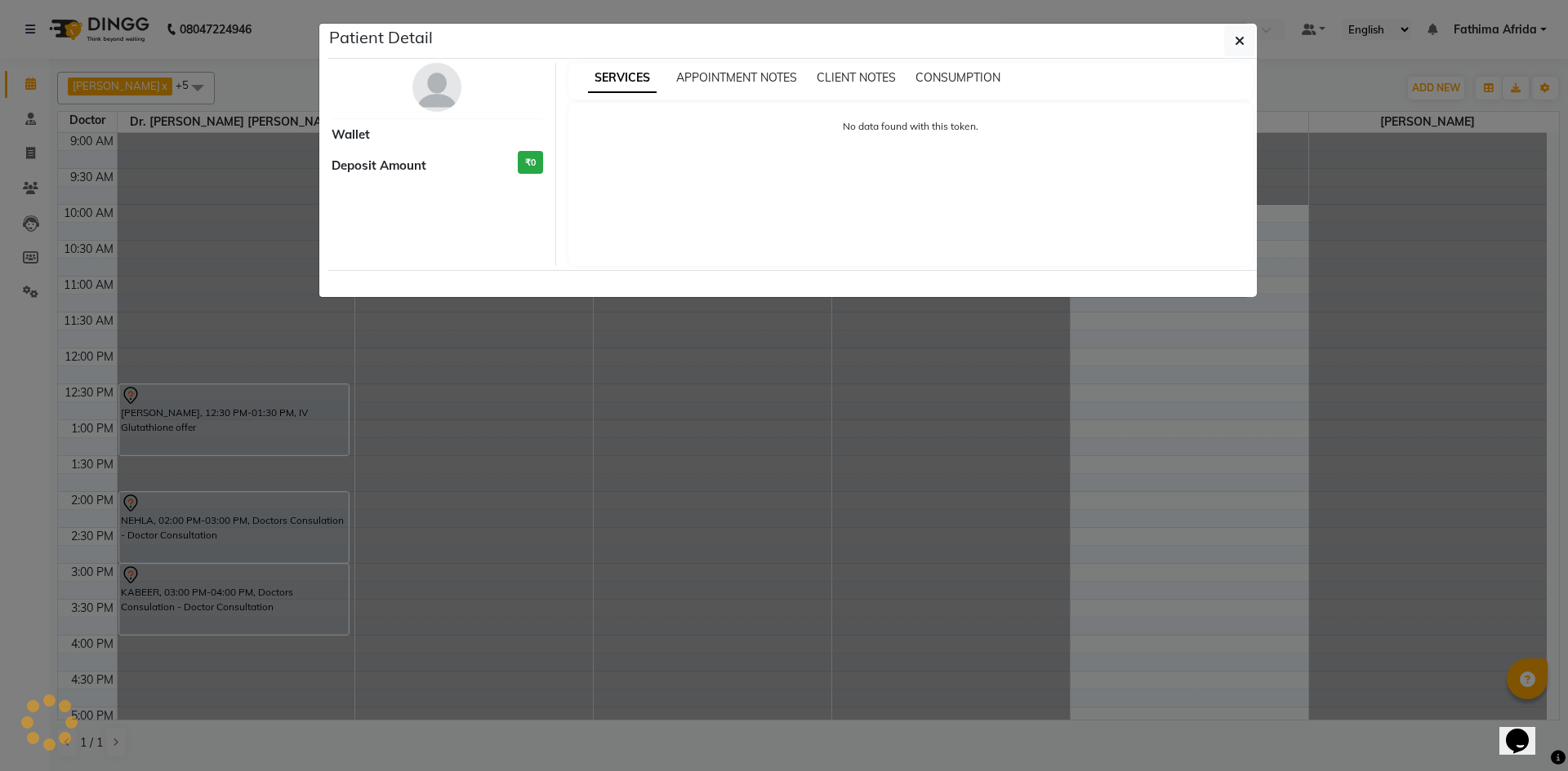
select select "7"
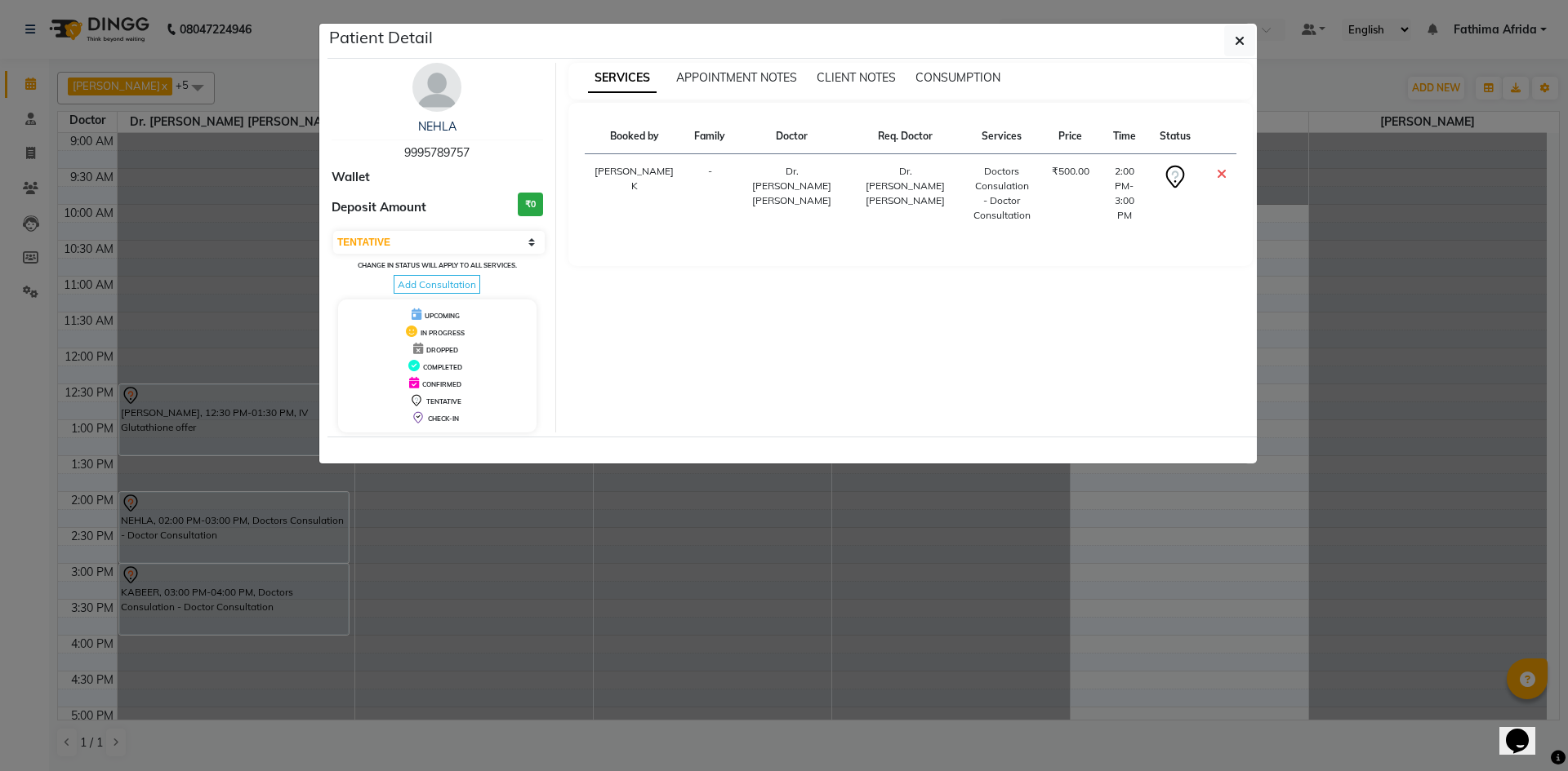
click at [245, 518] on ngb-modal-window "Patient Detail NEHLA 9995789757 Wallet Deposit Amount ₹0 Select CONFIRMED TENTA…" at bounding box center [784, 385] width 1568 height 771
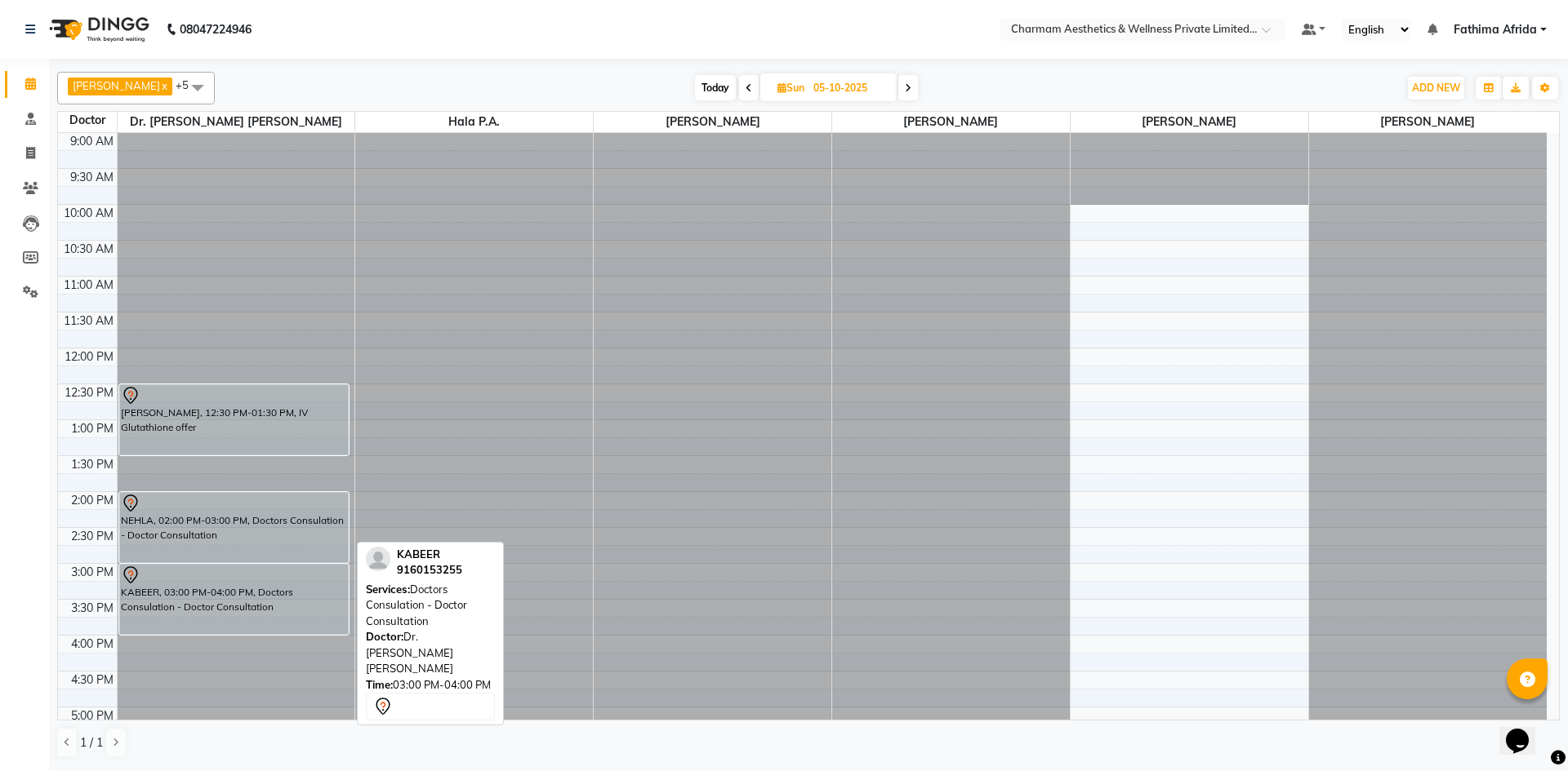
click at [290, 602] on div "KABEER, 03:00 PM-04:00 PM, Doctors Consulation - Doctor Consultation" at bounding box center [234, 599] width 228 height 70
select select "7"
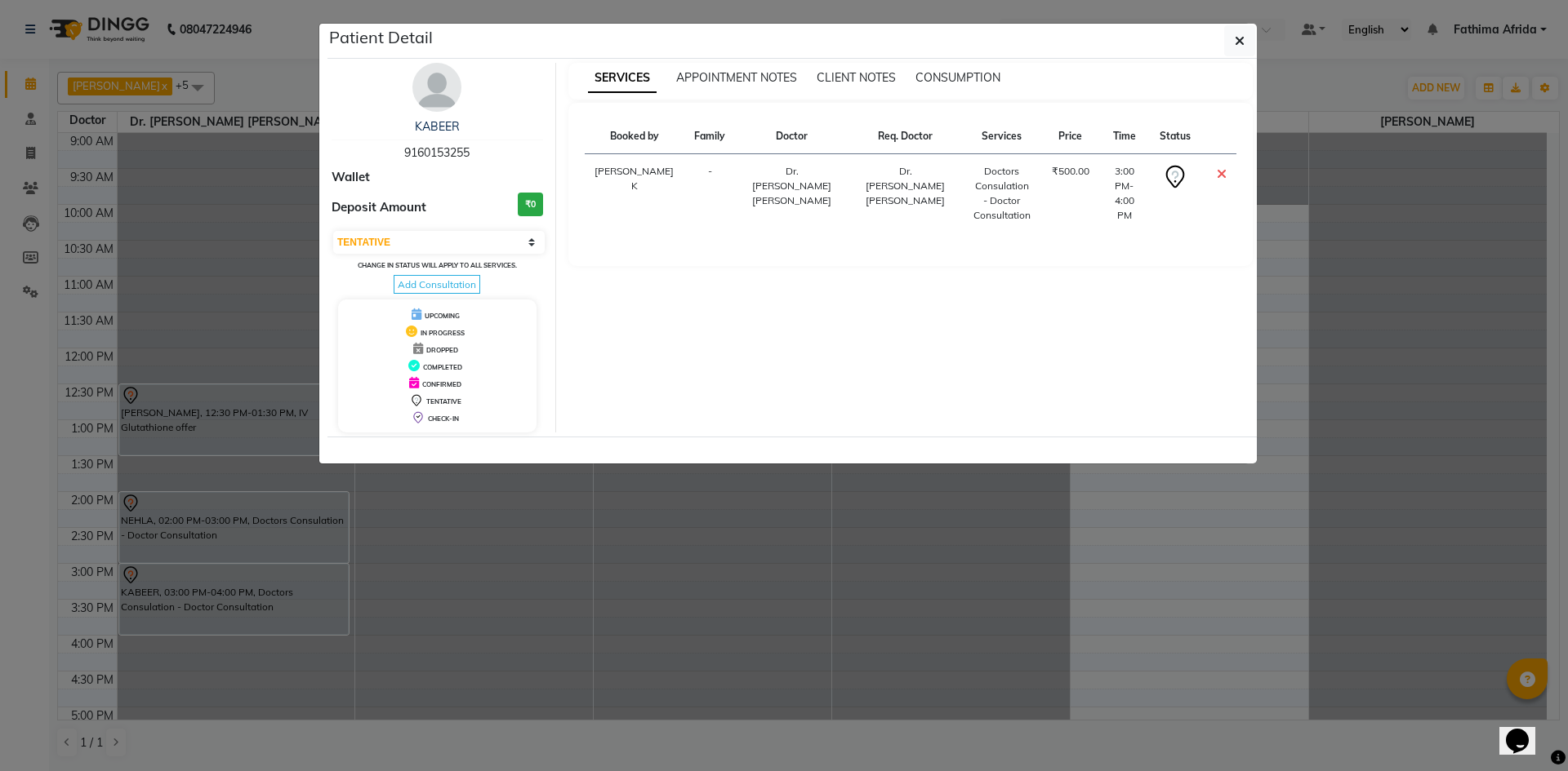
click at [290, 602] on ngb-modal-window "Patient Detail KABEER 9160153255 Wallet Deposit Amount ₹0 Select CONFIRMED TENT…" at bounding box center [784, 385] width 1568 height 771
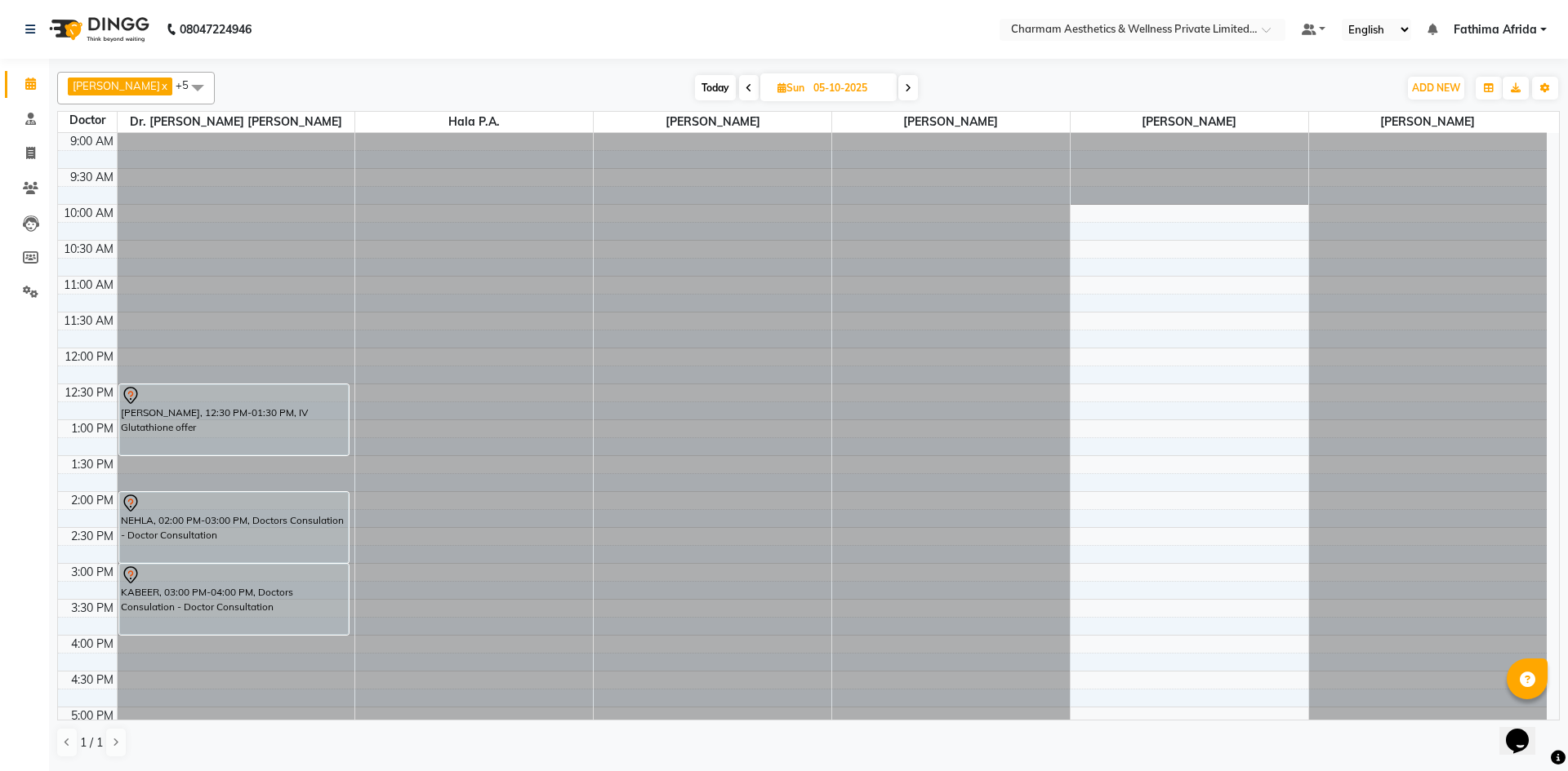
click at [758, 89] on span at bounding box center [748, 87] width 19 height 25
type input "04-10-2025"
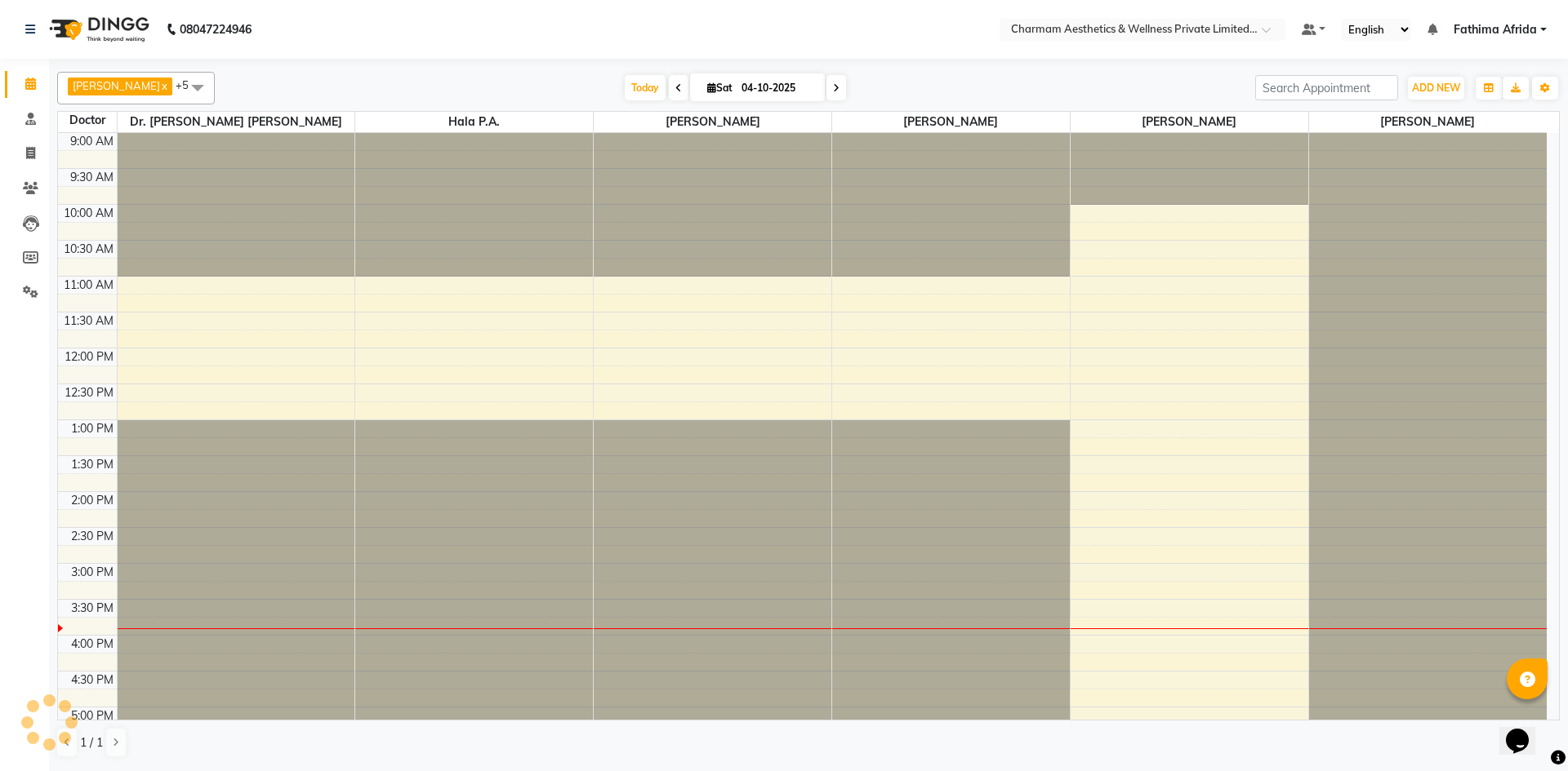
scroll to position [202, 0]
